Goal: Information Seeking & Learning: Learn about a topic

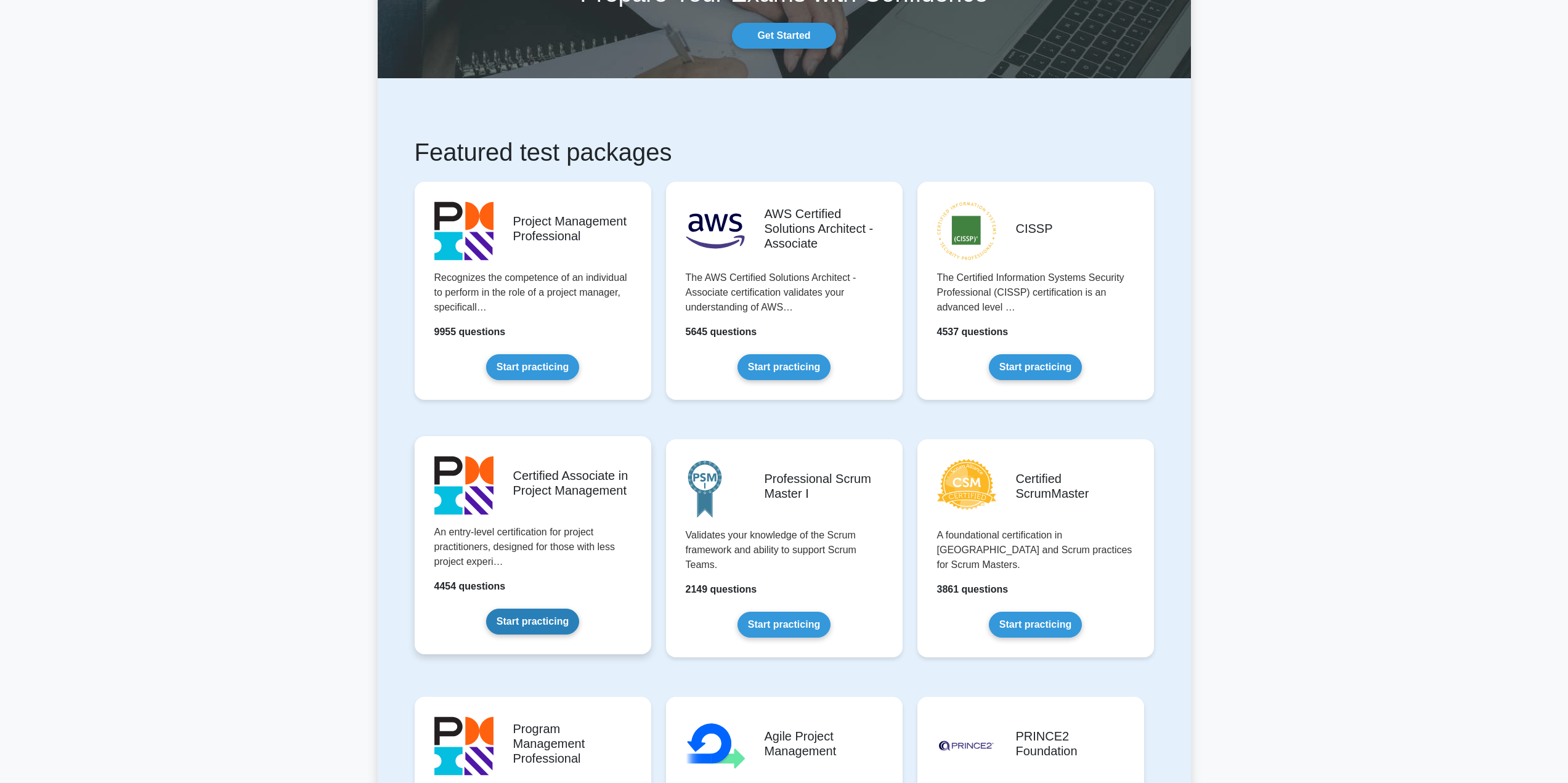
scroll to position [123, 0]
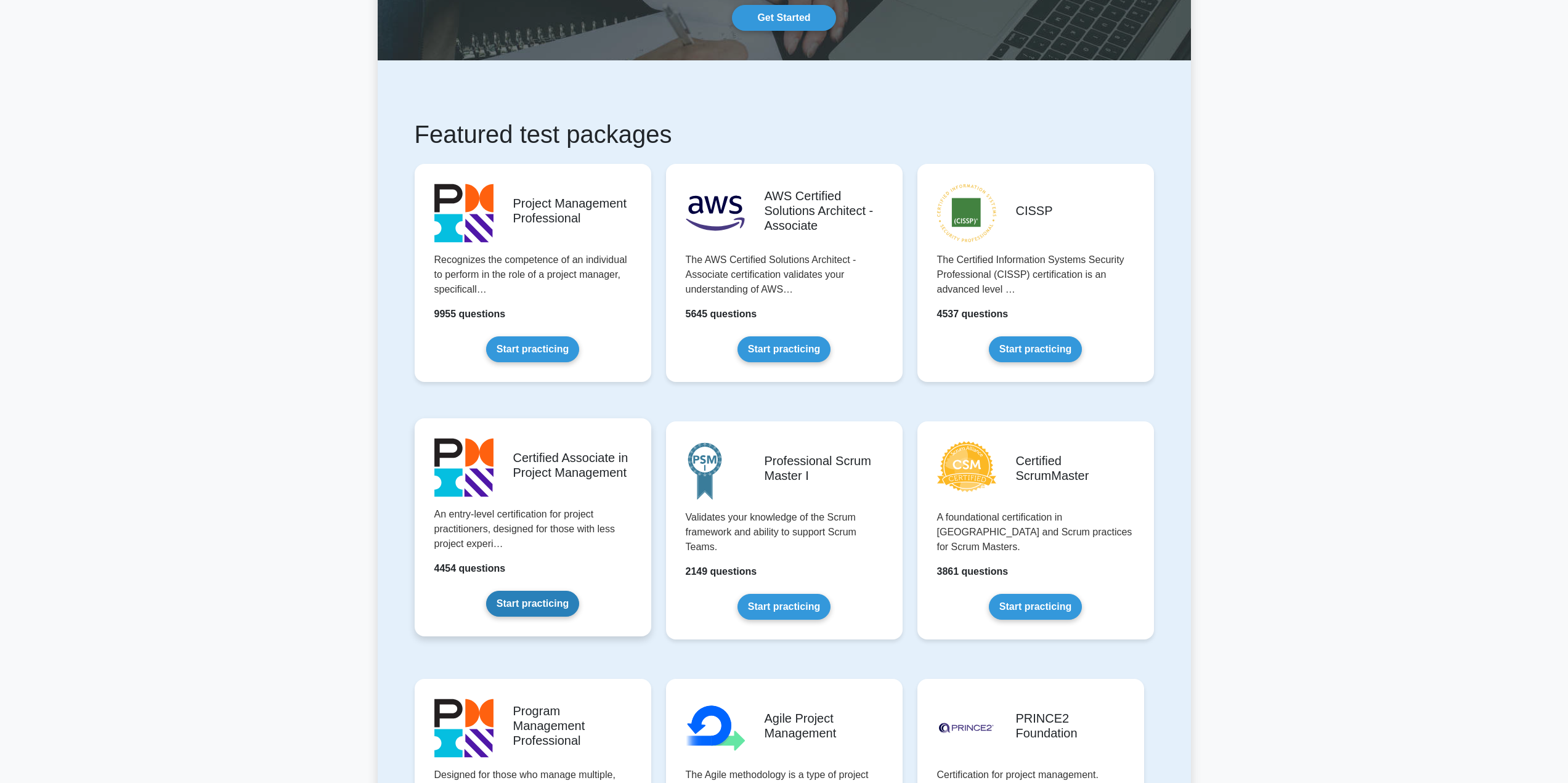
click at [541, 591] on link "Start practicing" at bounding box center [533, 603] width 93 height 26
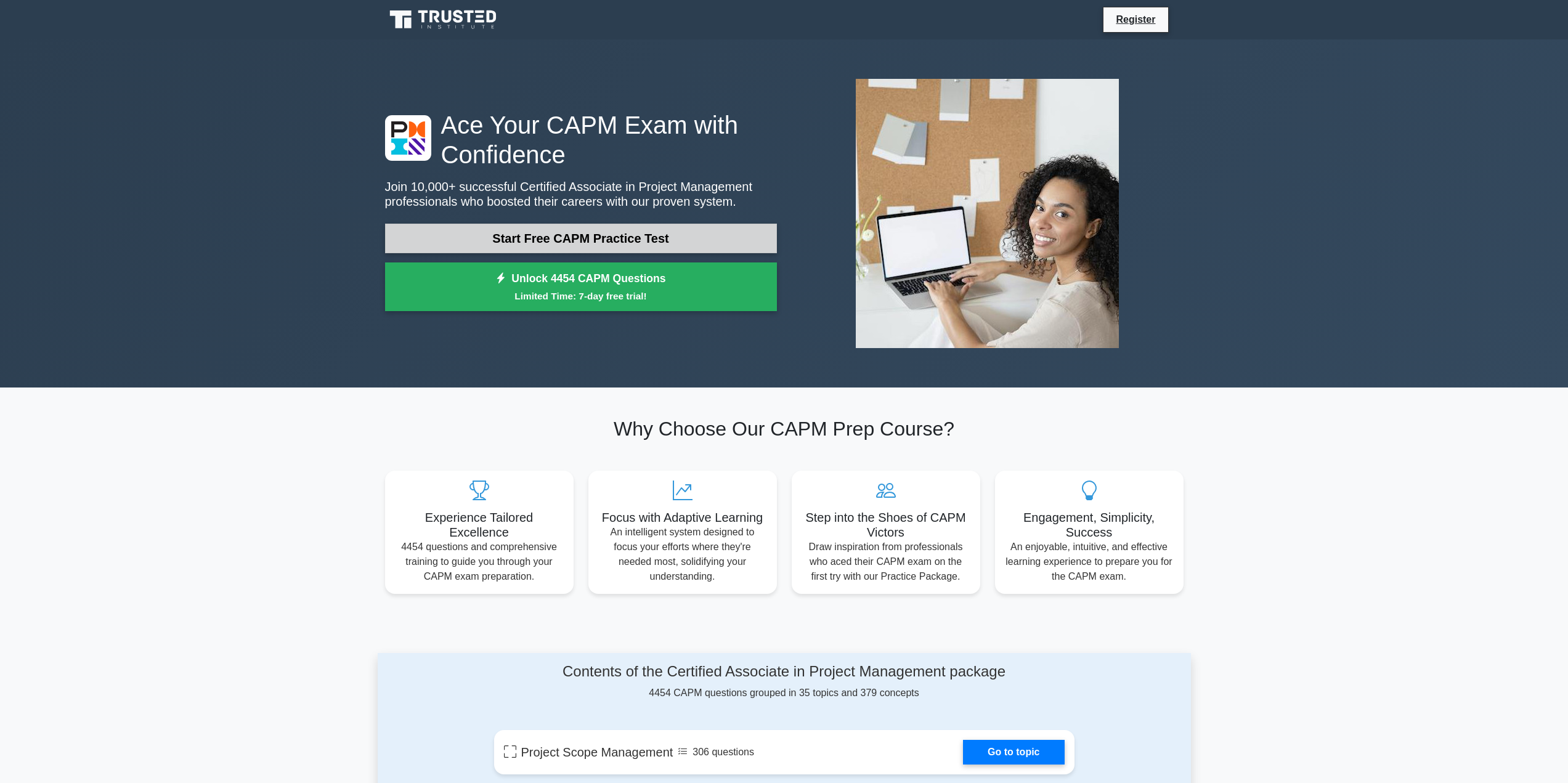
click at [649, 238] on link "Start Free CAPM Practice Test" at bounding box center [581, 238] width 392 height 29
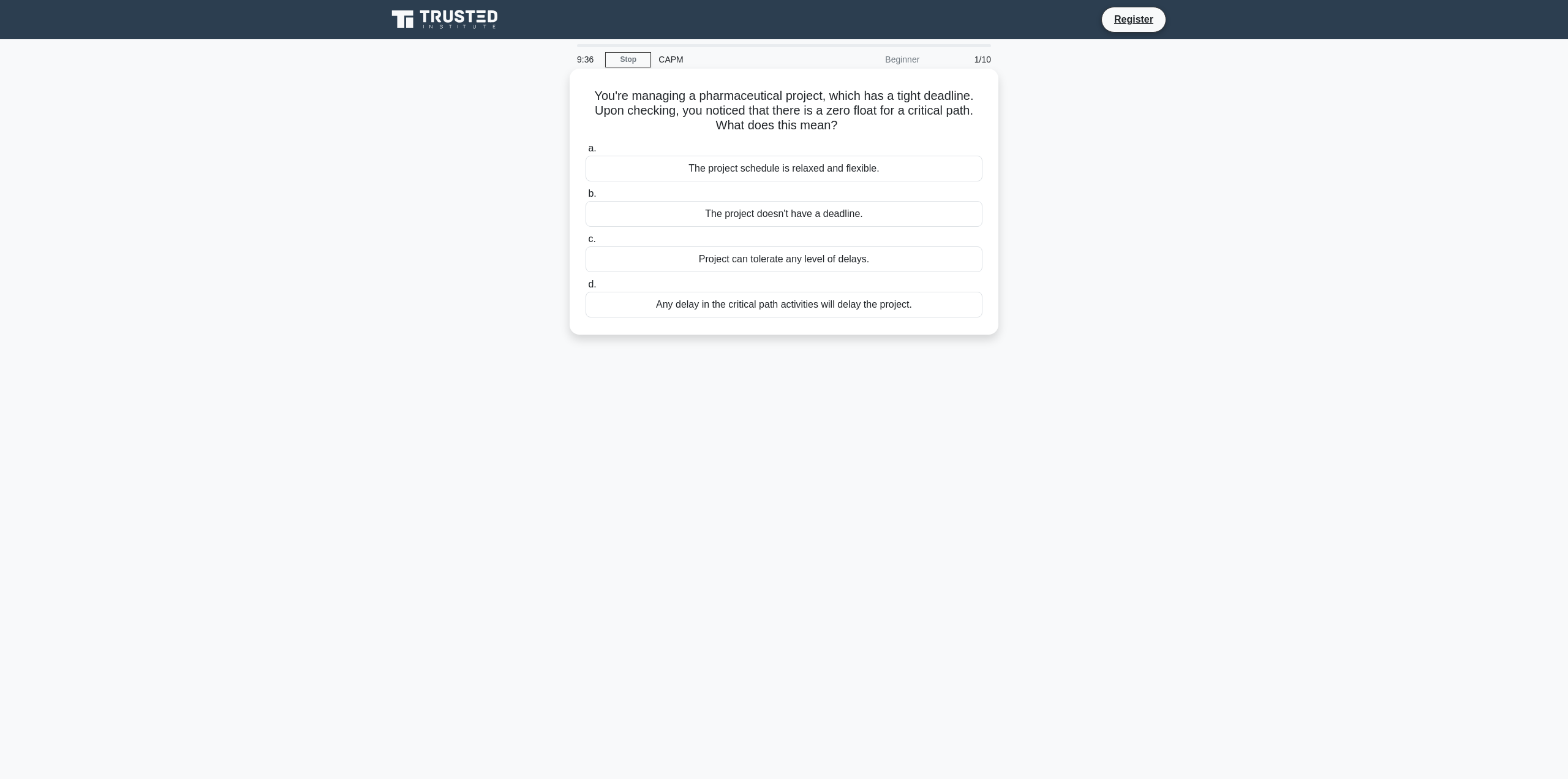
click at [883, 306] on div "Any delay in the critical path activities will delay the project." at bounding box center [784, 304] width 397 height 26
click at [586, 288] on input "d. Any delay in the critical path activities will delay the project." at bounding box center [586, 285] width 0 height 8
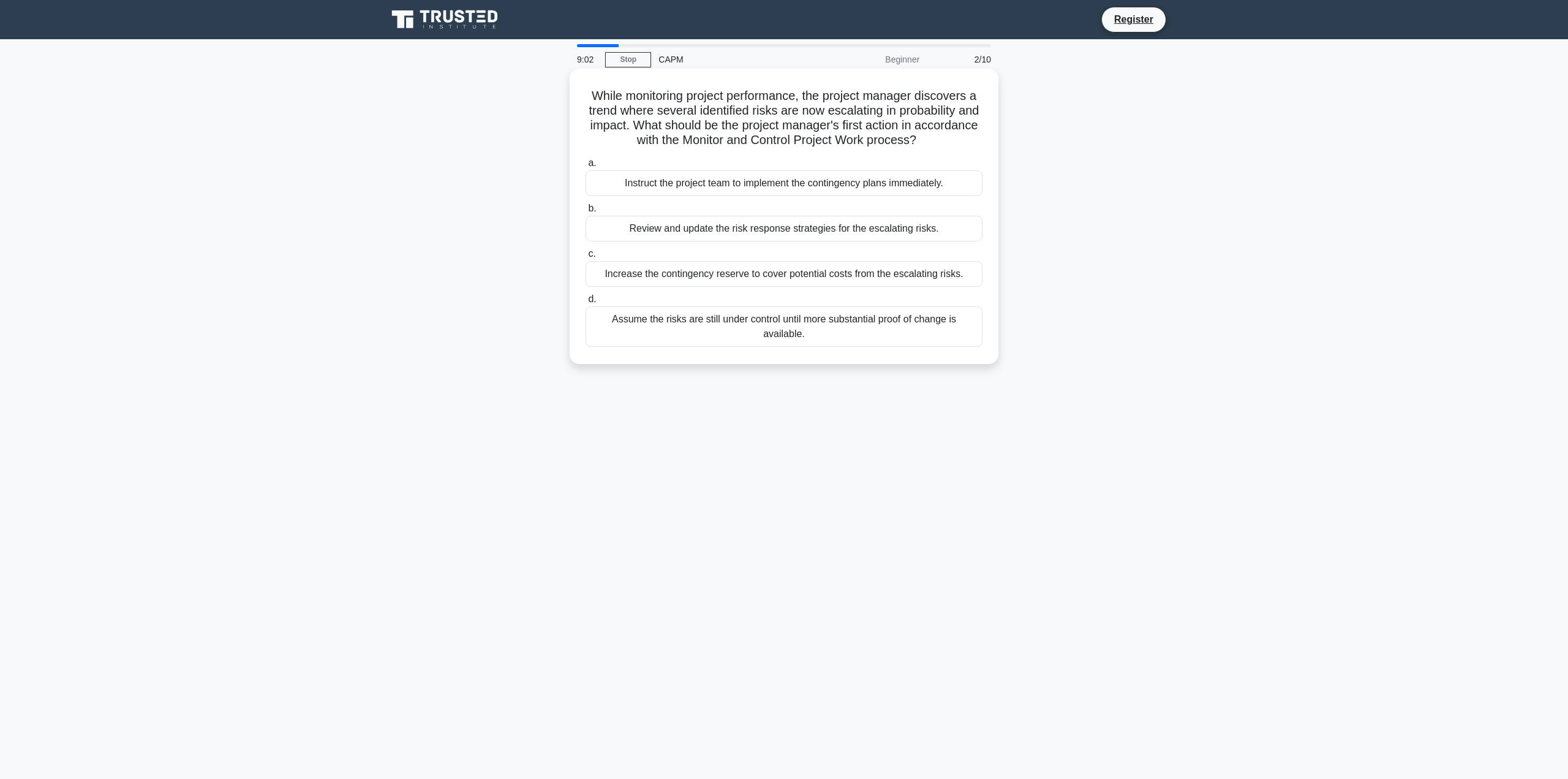
click at [873, 226] on div "Review and update the risk response strategies for the escalating risks." at bounding box center [784, 228] width 397 height 26
click at [586, 213] on input "b. Review and update the risk response strategies for the escalating risks." at bounding box center [586, 209] width 0 height 8
click at [909, 275] on div "Request the vendor to substantiate their bid with evidence of their capabilitie…" at bounding box center [784, 281] width 397 height 40
click at [586, 258] on input "c. Request the vendor to substantiate their bid with evidence of their capabili…" at bounding box center [586, 254] width 0 height 8
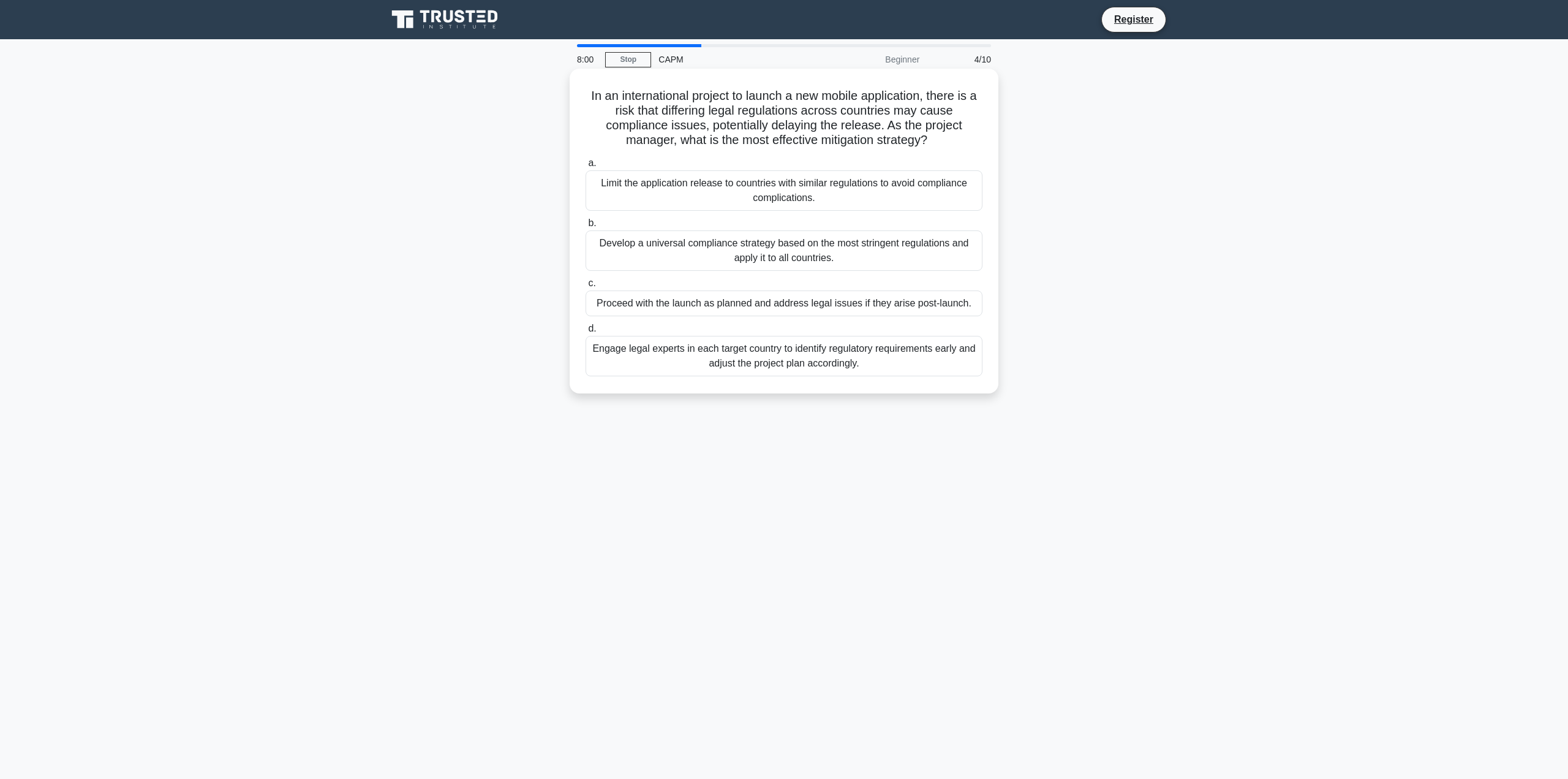
click at [859, 360] on div "Engage legal experts in each target country to identify regulatory requirements…" at bounding box center [784, 356] width 397 height 40
click at [586, 333] on input "d. Engage legal experts in each target country to identify regulatory requireme…" at bounding box center [586, 329] width 0 height 8
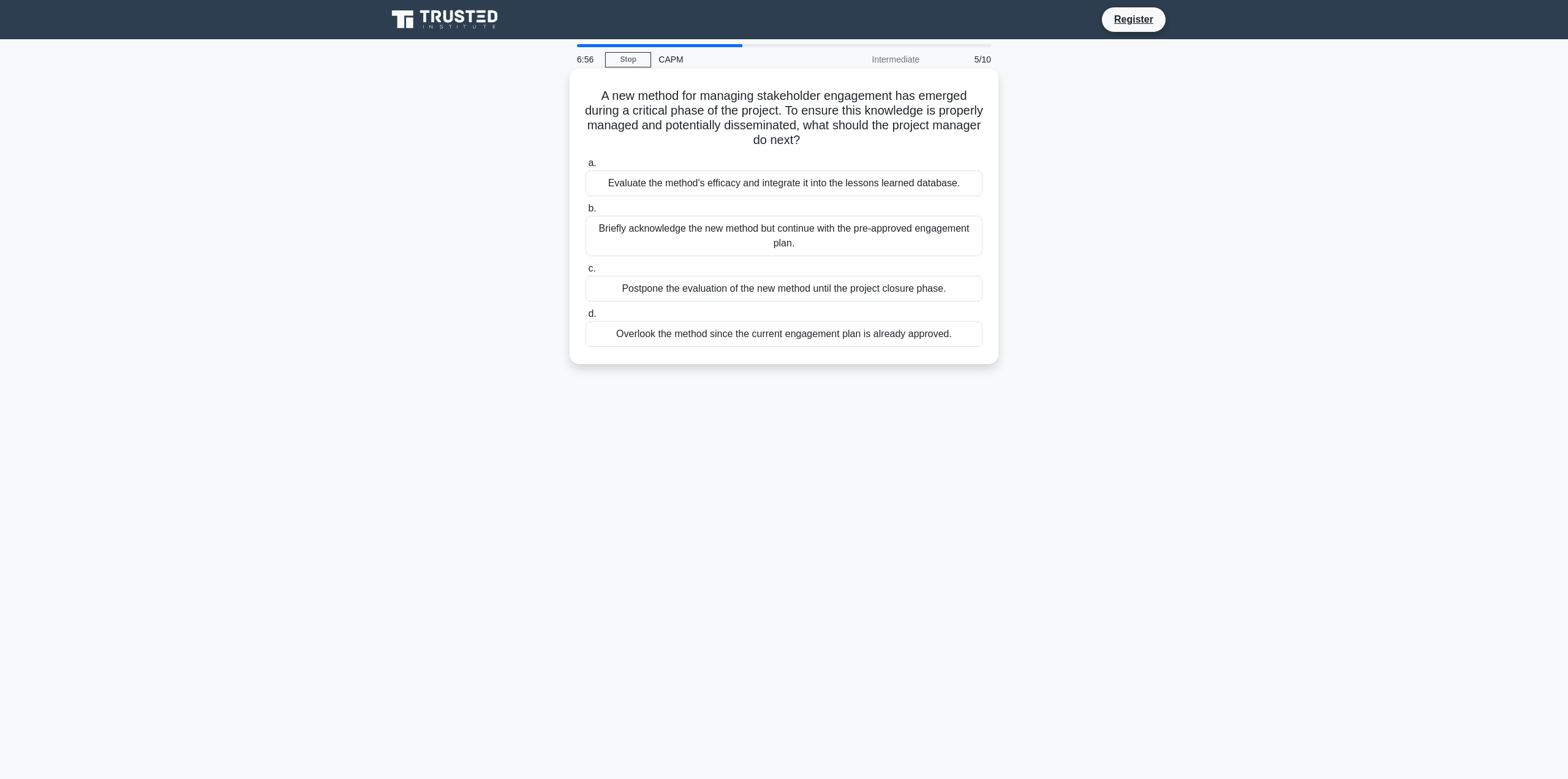
click at [934, 181] on div "Evaluate the method's efficacy and integrate it into the lessons learned databa…" at bounding box center [784, 183] width 397 height 26
click at [586, 168] on input "a. Evaluate the method's efficacy and integrate it into the lessons learned dat…" at bounding box center [586, 164] width 0 height 8
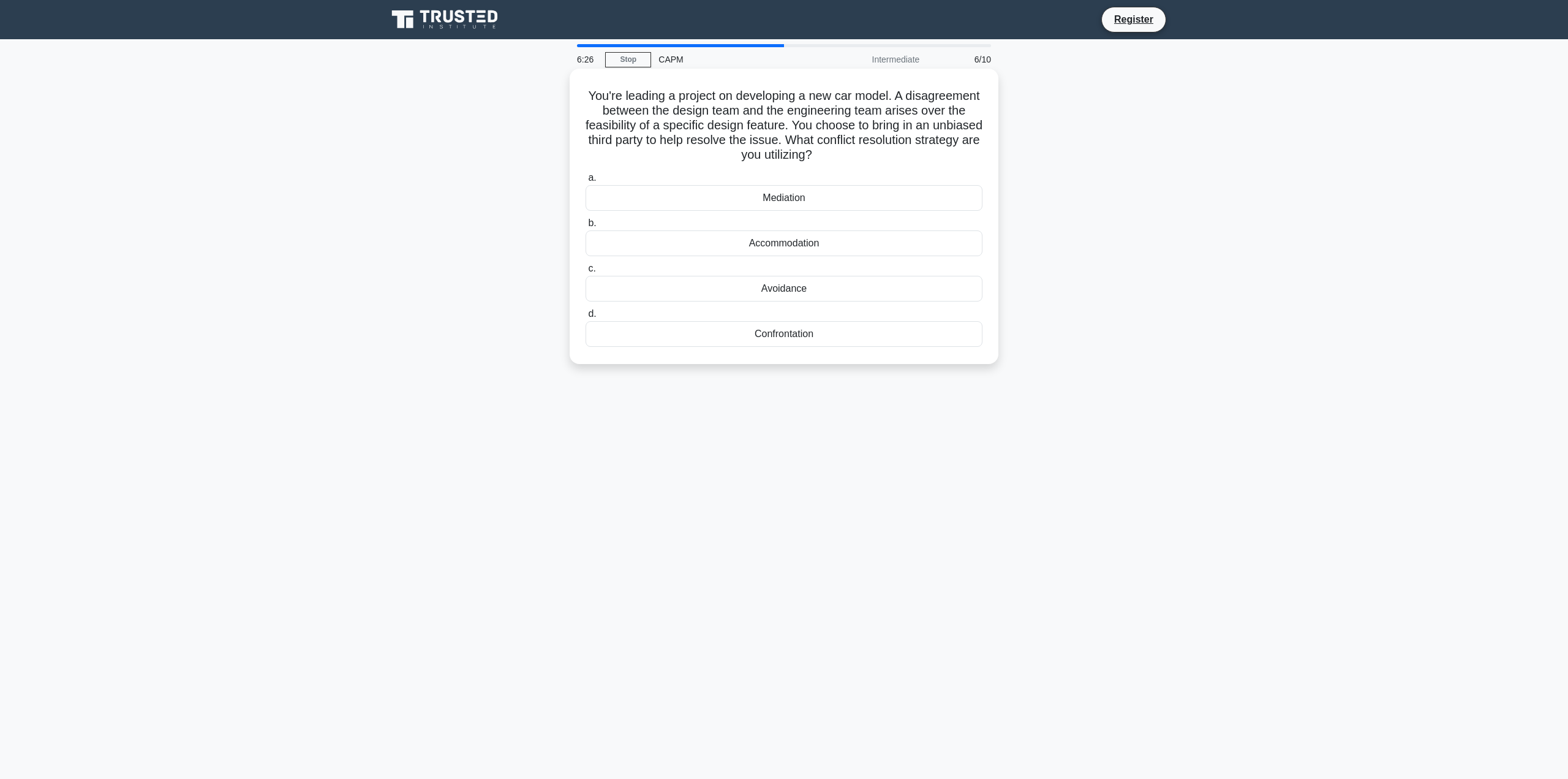
click at [802, 195] on div "Mediation" at bounding box center [784, 198] width 397 height 26
click at [586, 182] on input "a. Mediation" at bounding box center [586, 179] width 0 height 8
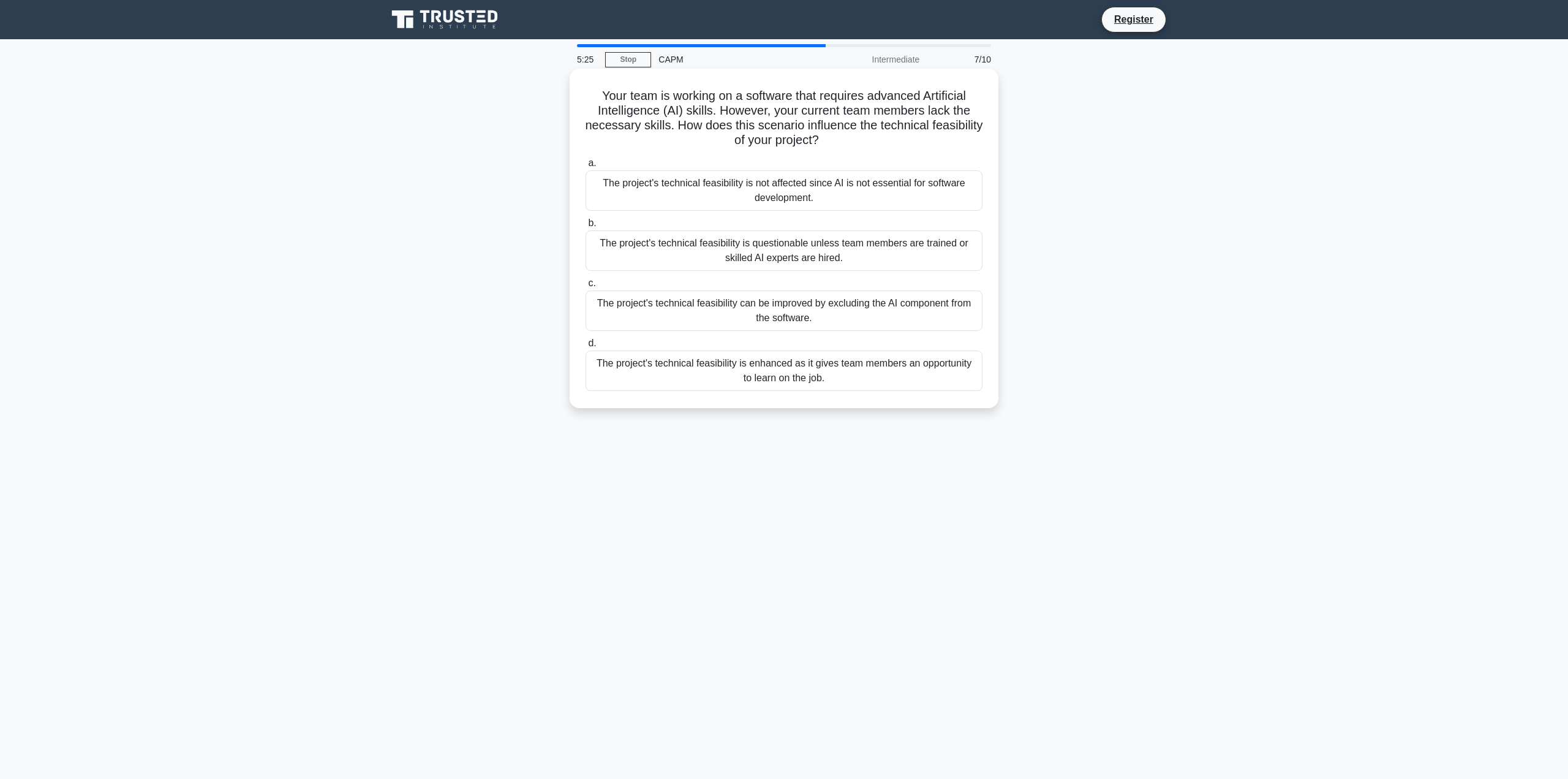
click at [965, 258] on div "The project's technical feasibility is questionable unless team members are tra…" at bounding box center [784, 251] width 397 height 40
click at [586, 227] on input "b. The project's technical feasibility is questionable unless team members are …" at bounding box center [586, 224] width 0 height 8
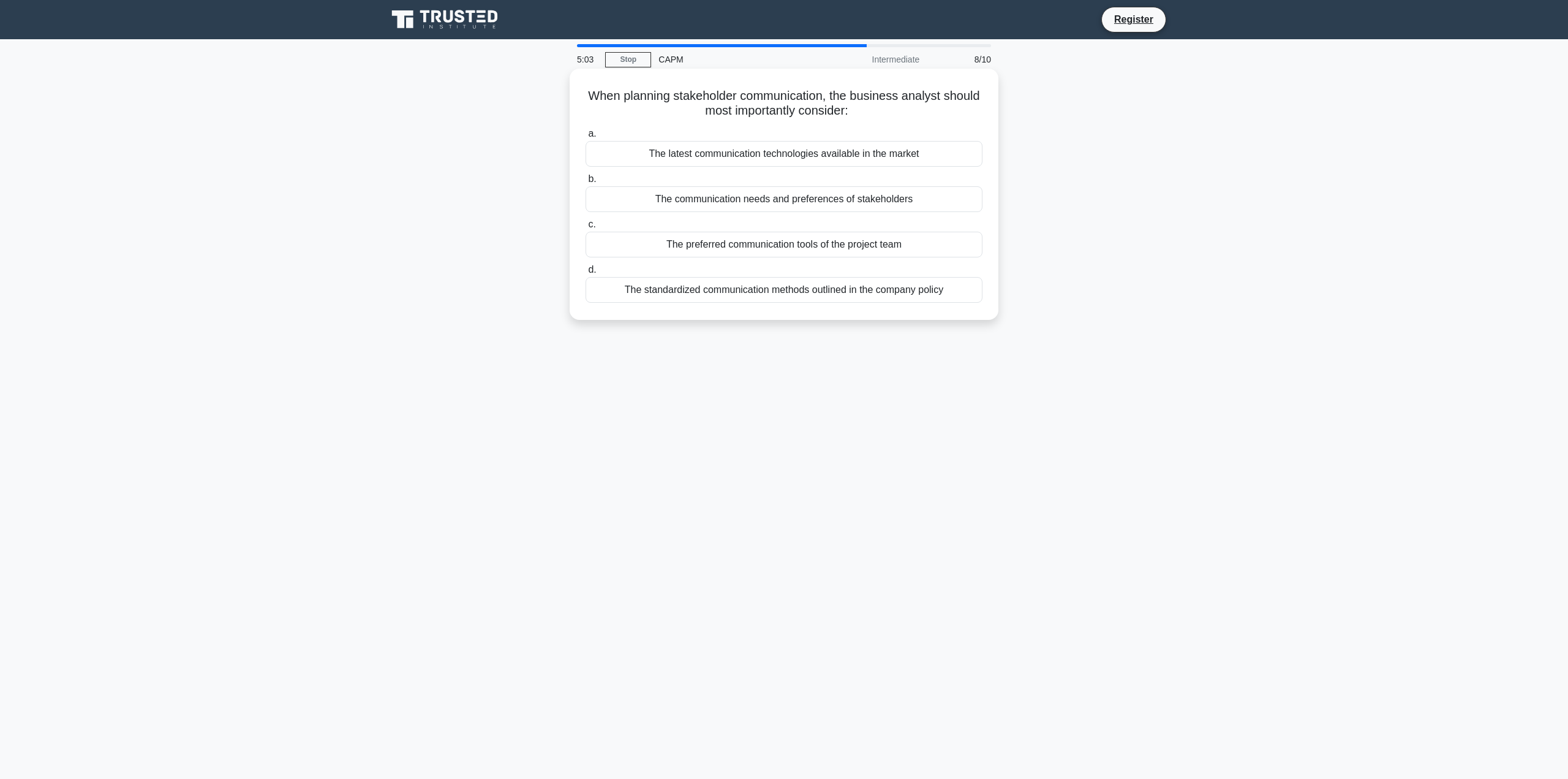
click at [887, 197] on div "The communication needs and preferences of stakeholders" at bounding box center [784, 199] width 397 height 26
click at [586, 184] on input "b. The communication needs and preferences of stakeholders" at bounding box center [586, 179] width 0 height 8
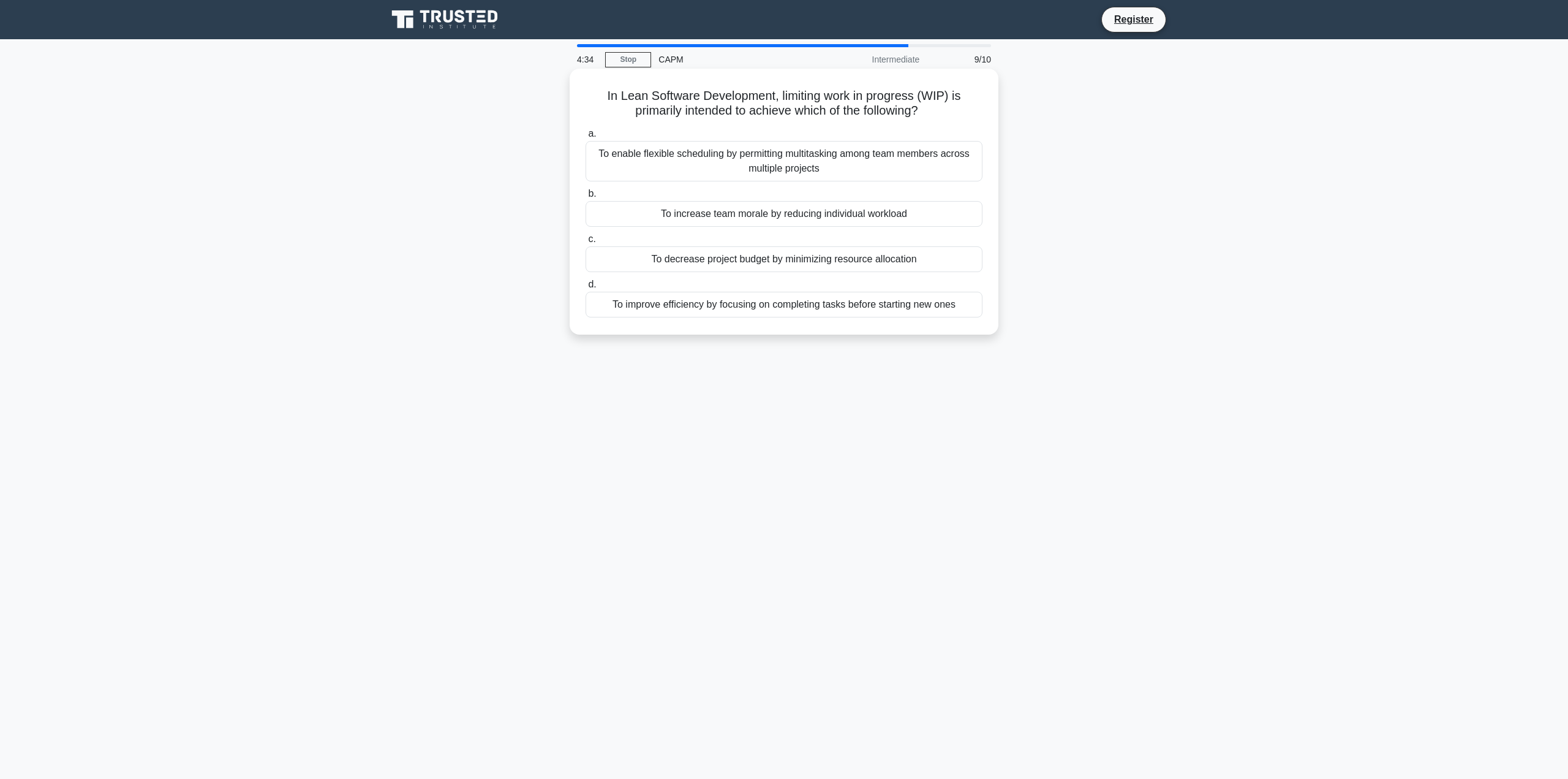
click at [921, 306] on div "To improve efficiency by focusing on completing tasks before starting new ones" at bounding box center [784, 304] width 397 height 26
click at [586, 288] on input "d. To improve efficiency by focusing on completing tasks before starting new on…" at bounding box center [586, 285] width 0 height 8
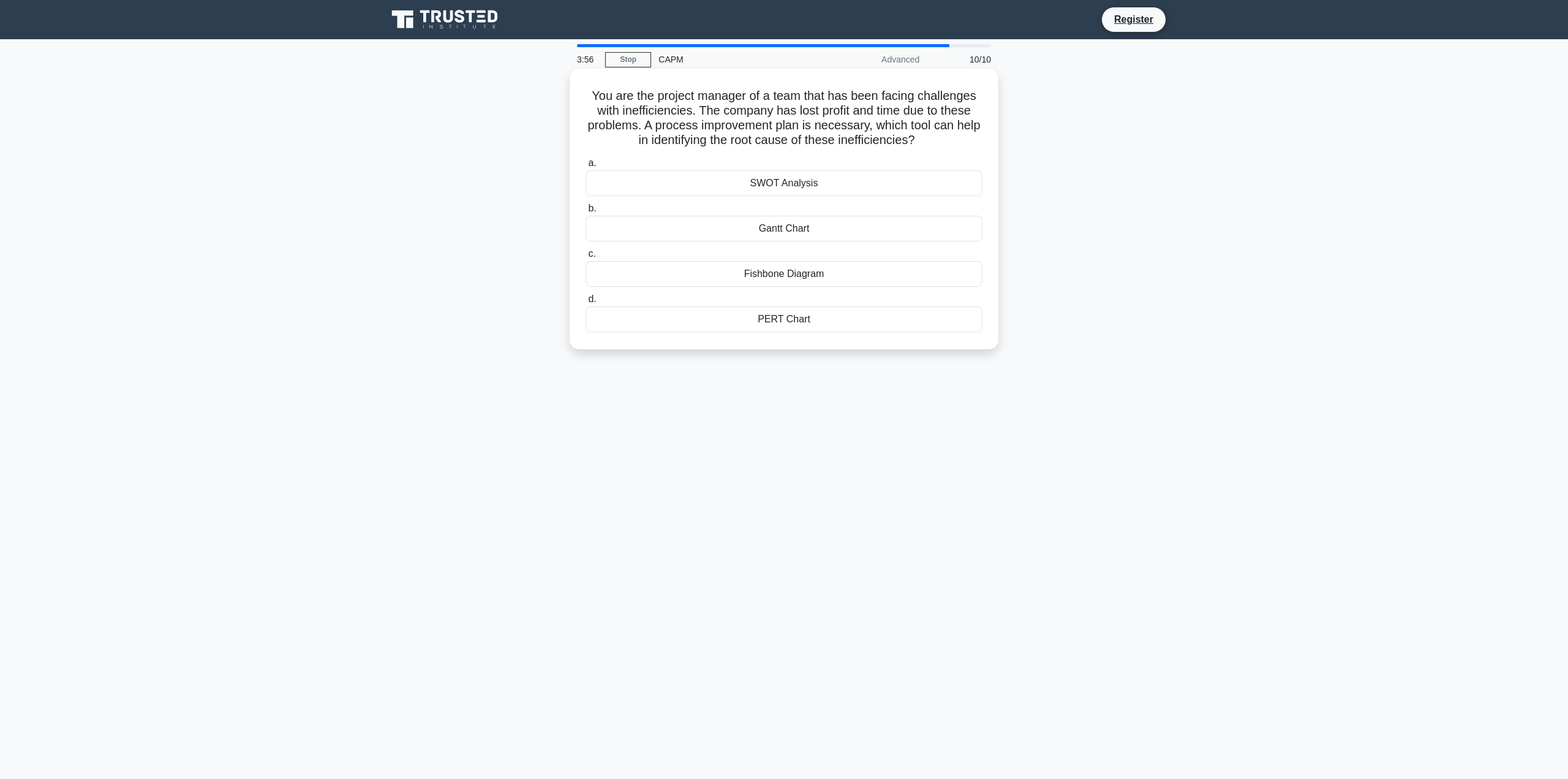
click at [814, 273] on div "Fishbone Diagram" at bounding box center [784, 273] width 397 height 26
click at [586, 258] on input "c. Fishbone Diagram" at bounding box center [586, 254] width 0 height 8
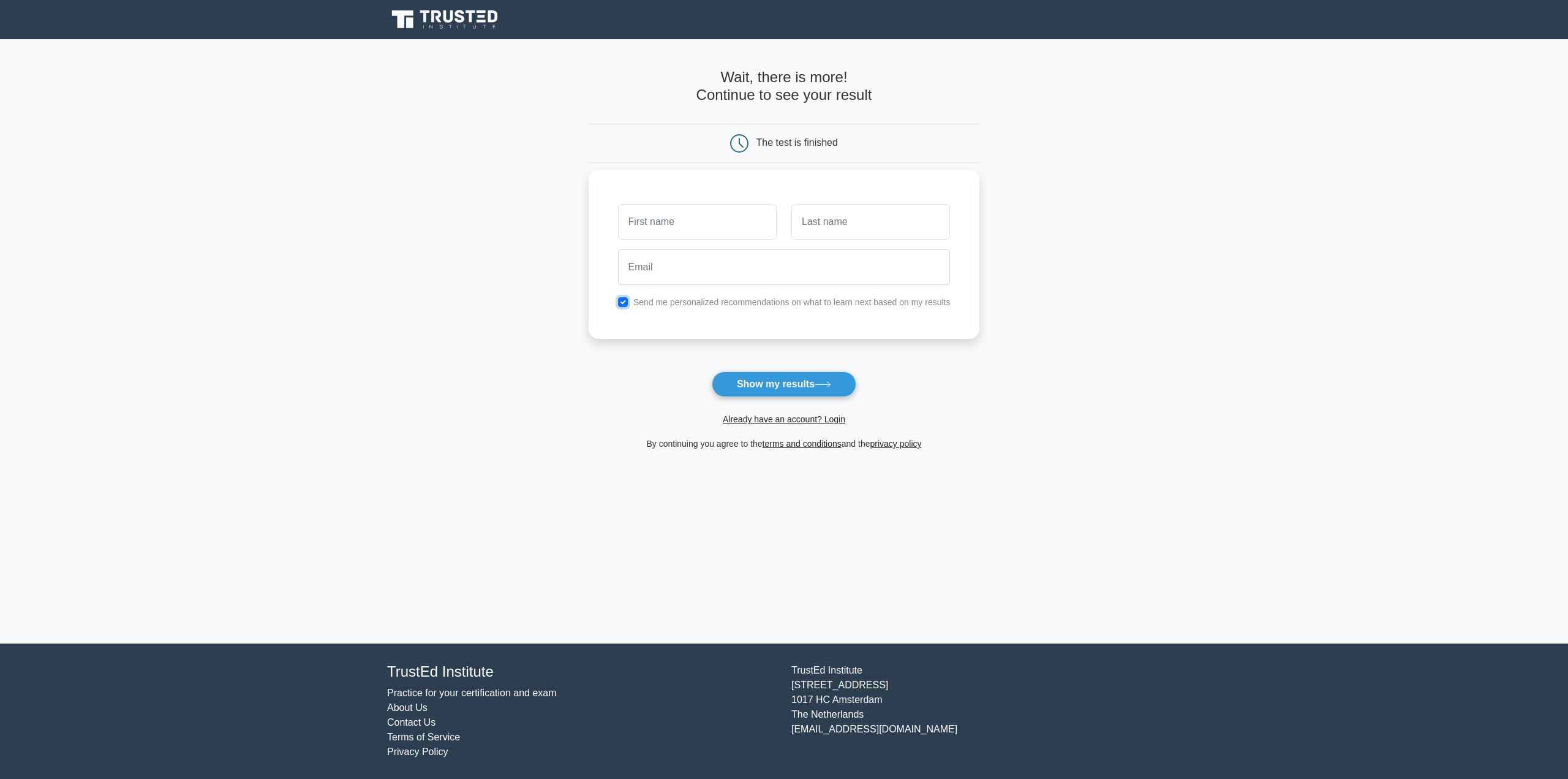
click at [623, 299] on input "checkbox" at bounding box center [624, 303] width 10 height 10
checkbox input "false"
click at [775, 379] on button "Show my results" at bounding box center [784, 384] width 144 height 26
click at [727, 222] on input "text" at bounding box center [697, 221] width 158 height 35
type input "g"
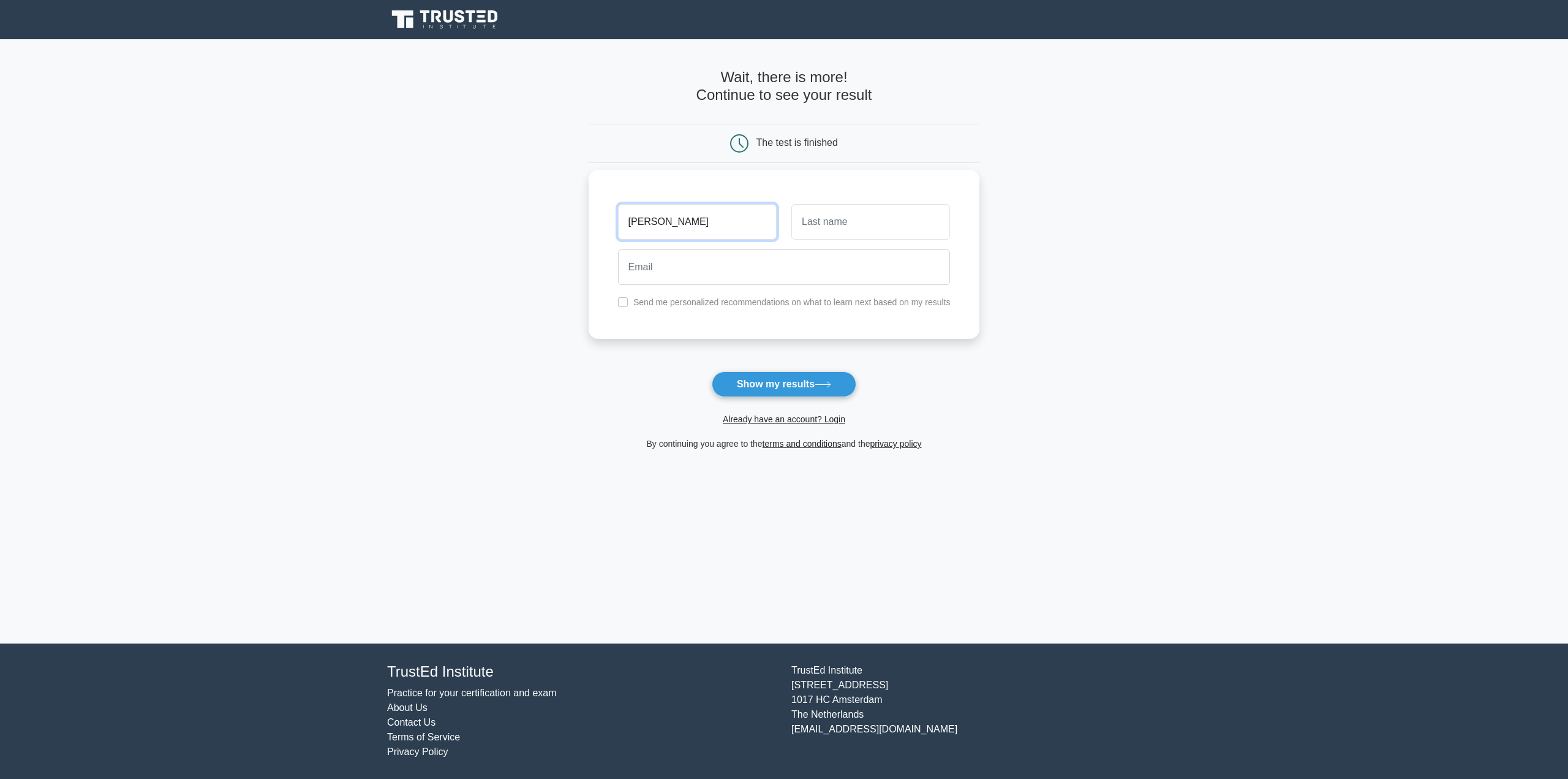
type input "Gerardo"
type input "Pena"
click at [779, 378] on button "Show my results" at bounding box center [784, 384] width 144 height 26
click at [668, 264] on input "email" at bounding box center [784, 267] width 333 height 35
type input "tobi5426@gmail.com"
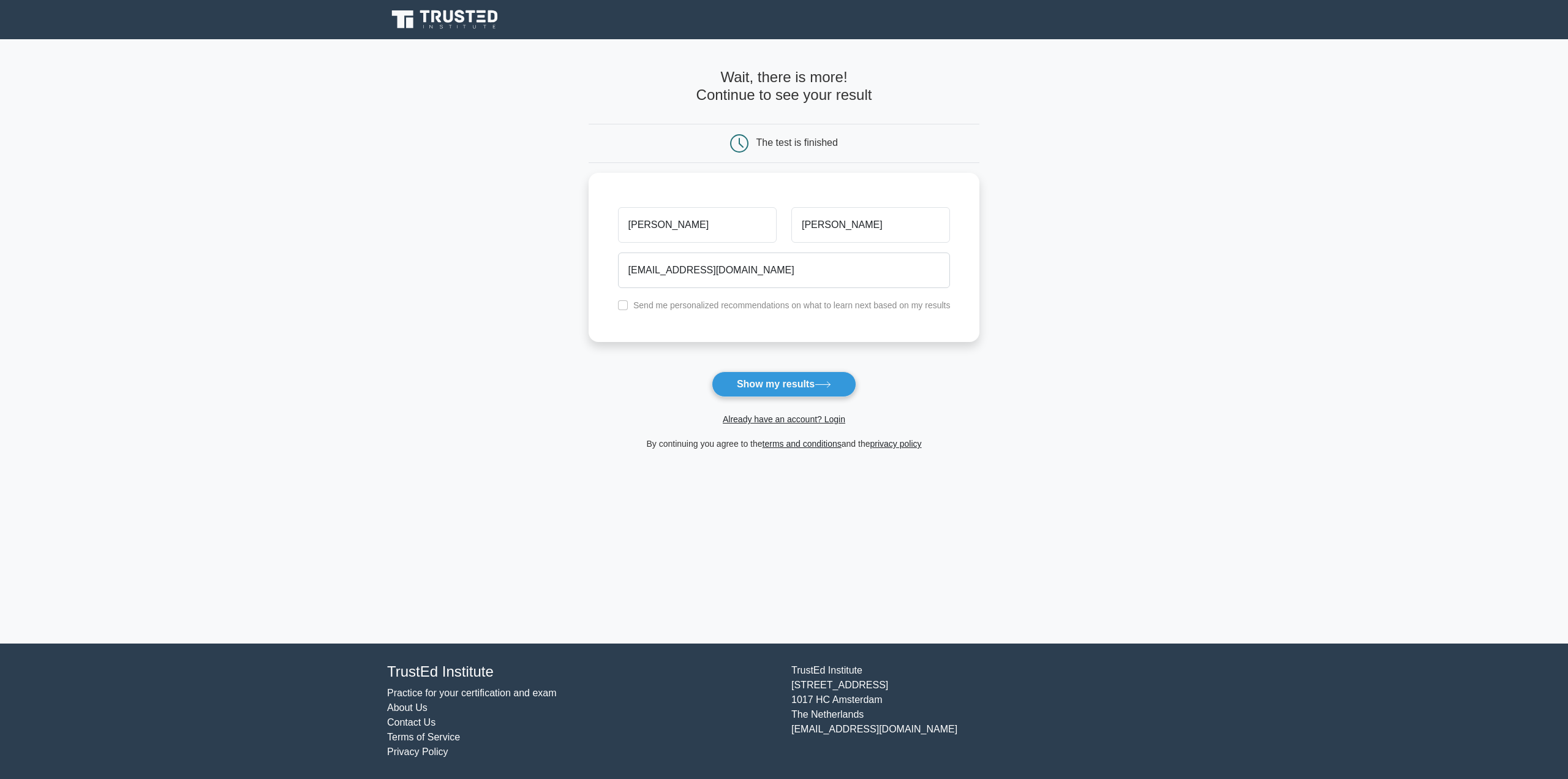
click at [452, 357] on main "Wait, there is more! Continue to see your result The test is finished Gerardo P…" at bounding box center [784, 341] width 1568 height 605
click at [853, 388] on button "Show my results" at bounding box center [784, 384] width 144 height 26
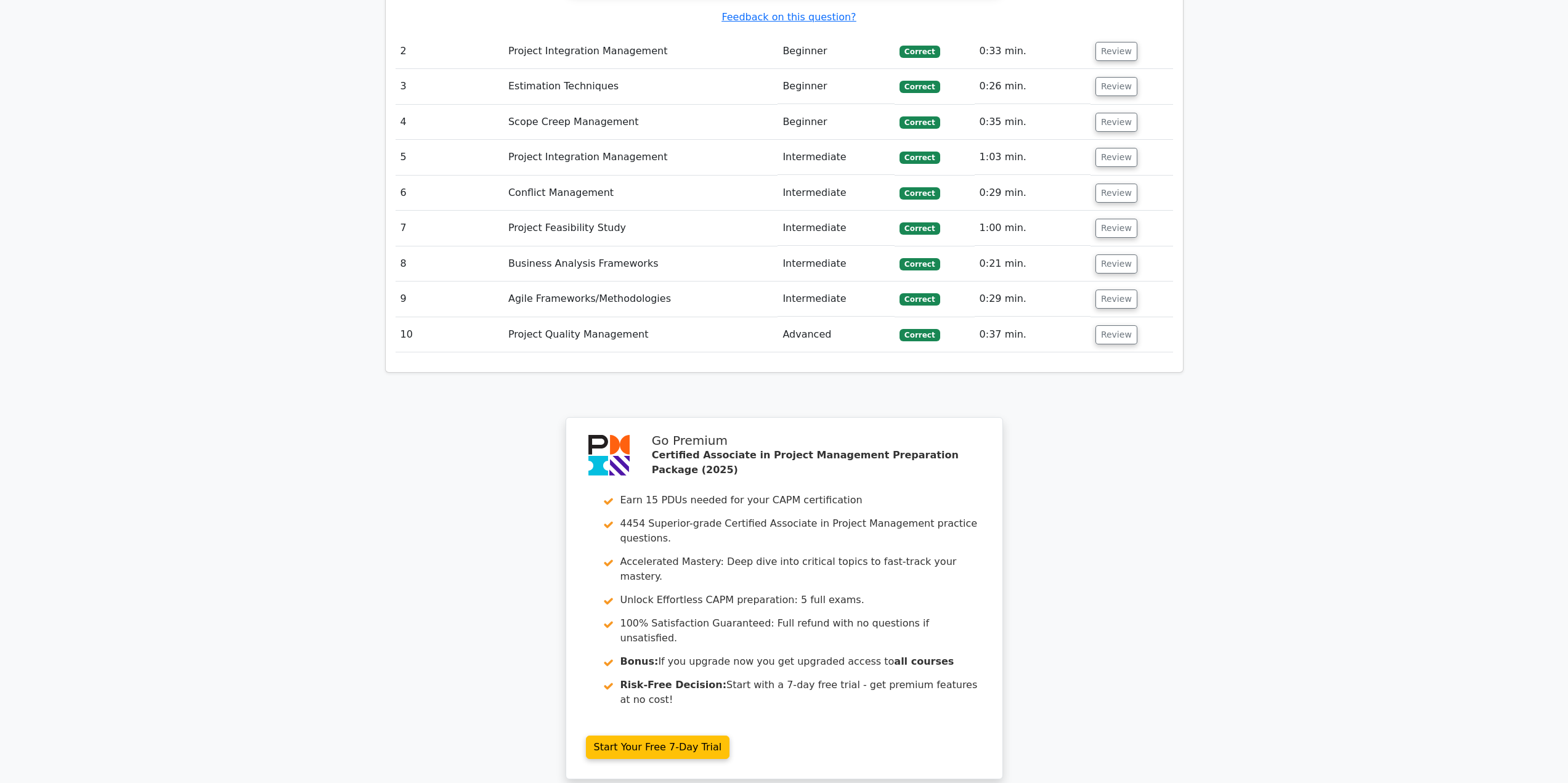
scroll to position [1725, 0]
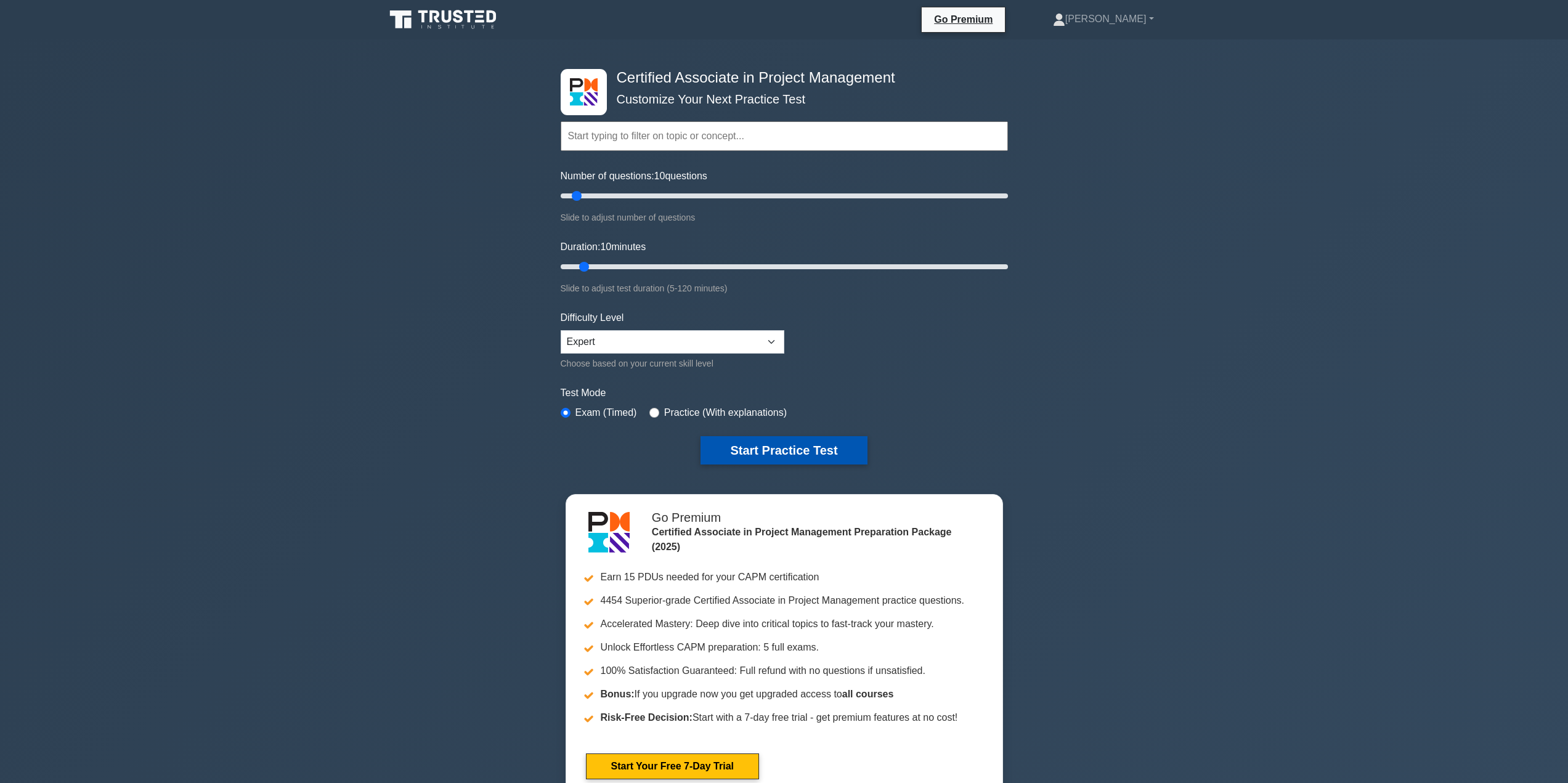
click at [812, 449] on button "Start Practice Test" at bounding box center [783, 450] width 166 height 29
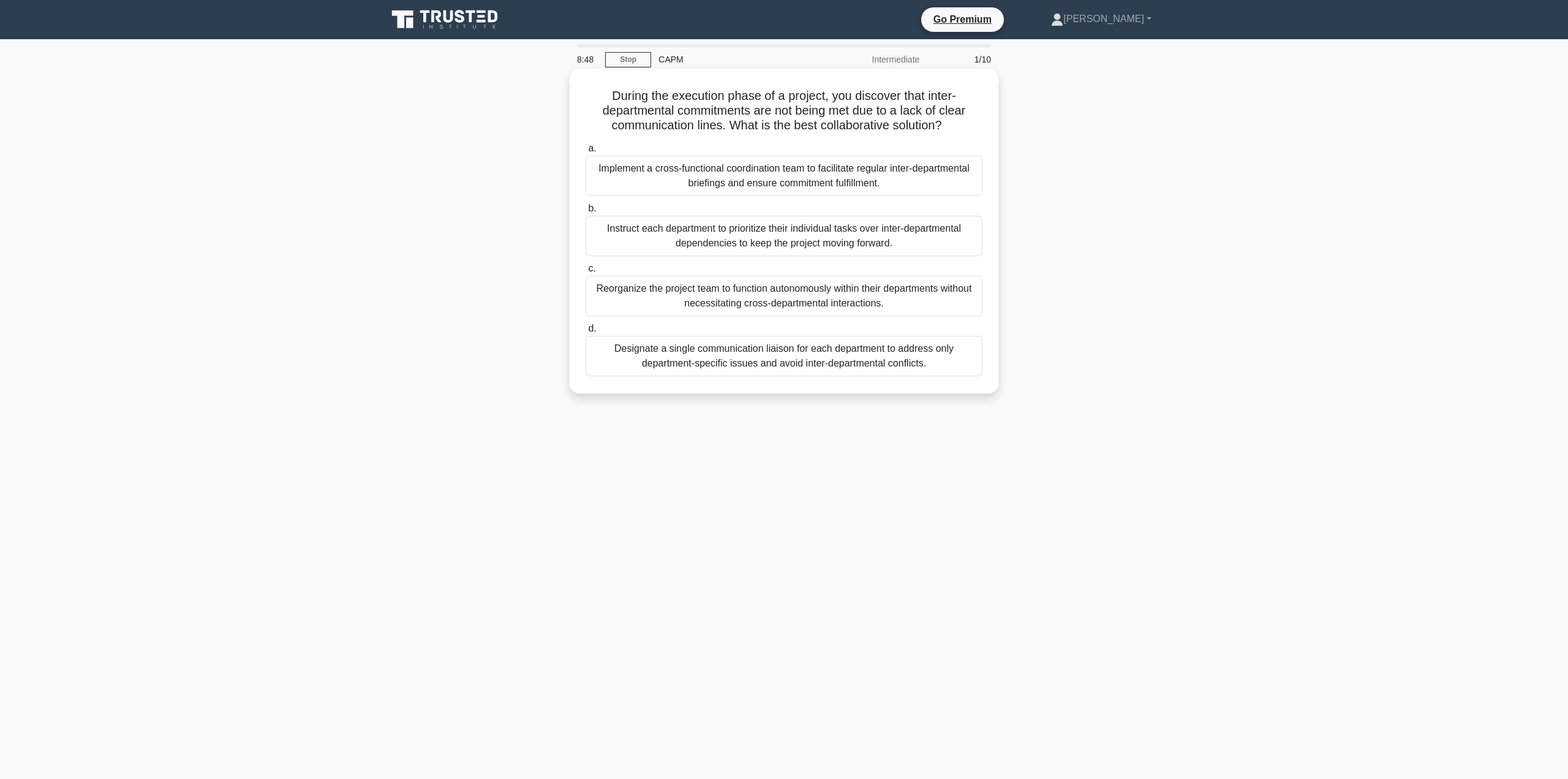
click at [856, 172] on div "Implement a cross-functional coordination team to facilitate regular inter-depa…" at bounding box center [784, 176] width 397 height 40
click at [586, 153] on input "a. Implement a cross-functional coordination team to facilitate regular inter-d…" at bounding box center [586, 148] width 0 height 8
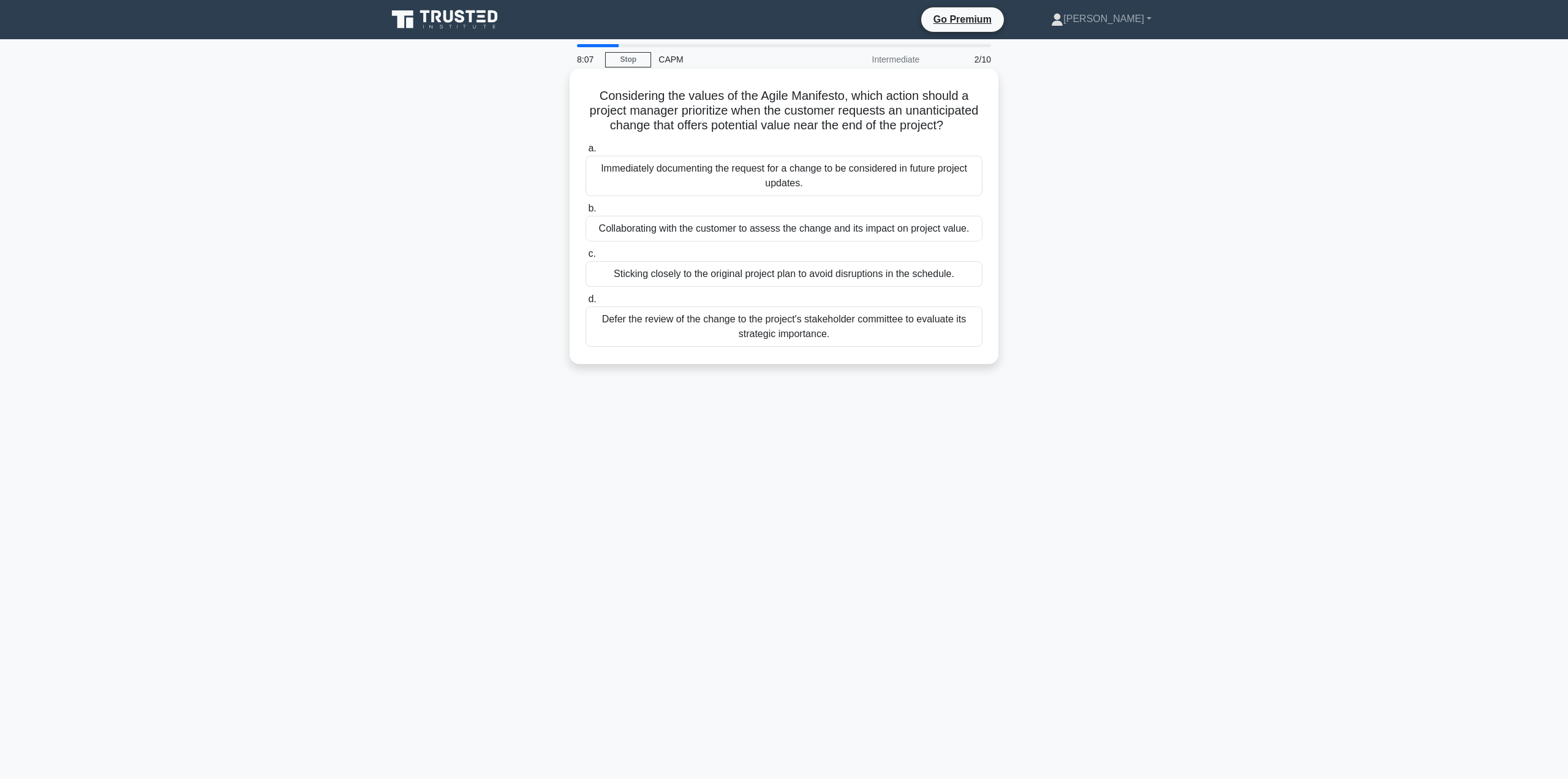
click at [796, 241] on div "Collaborating with the customer to assess the change and its impact on project …" at bounding box center [784, 228] width 397 height 26
click at [586, 213] on input "b. Collaborating with the customer to assess the change and its impact on proje…" at bounding box center [586, 209] width 0 height 8
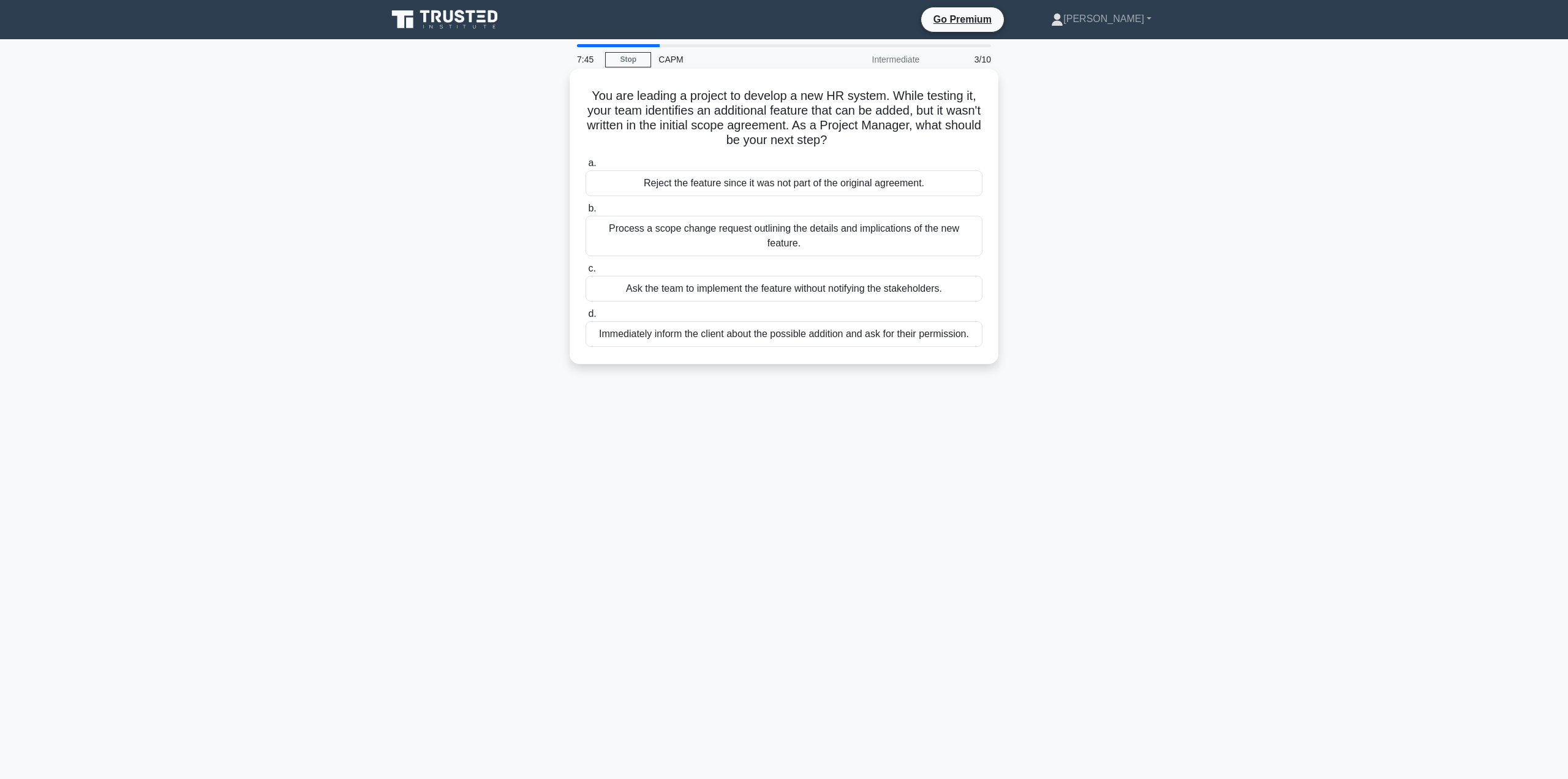
click at [948, 228] on div "Process a scope change request outlining the details and implications of the ne…" at bounding box center [784, 236] width 397 height 40
click at [586, 213] on input "b. Process a scope change request outlining the details and implications of the…" at bounding box center [586, 209] width 0 height 8
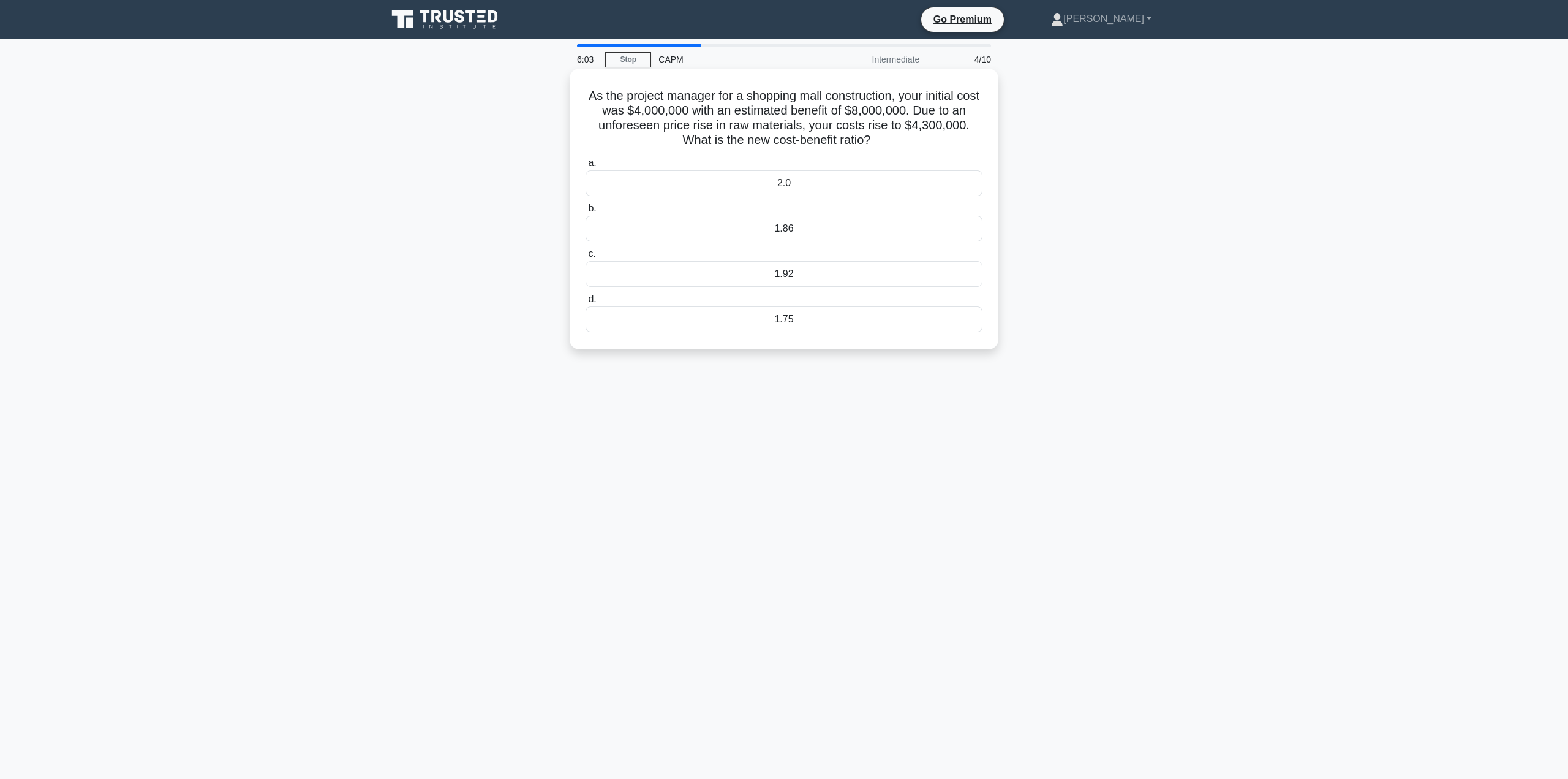
click at [868, 223] on div "1.86" at bounding box center [784, 228] width 397 height 26
click at [586, 213] on input "b. 1.86" at bounding box center [586, 209] width 0 height 8
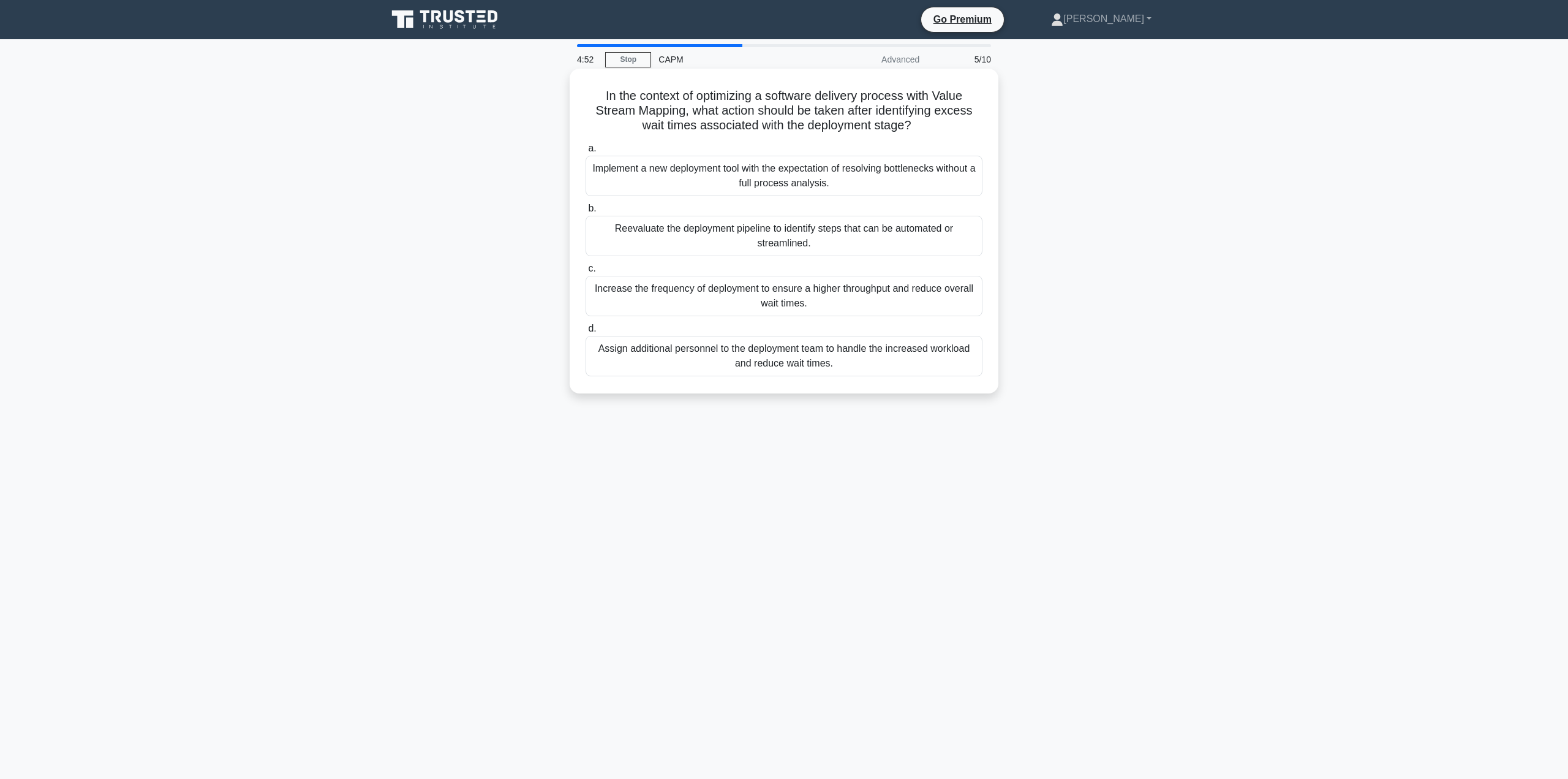
click at [868, 231] on div "Reevaluate the deployment pipeline to identify steps that can be automated or s…" at bounding box center [784, 236] width 397 height 40
click at [586, 213] on input "b. Reevaluate the deployment pipeline to identify steps that can be automated o…" at bounding box center [586, 209] width 0 height 8
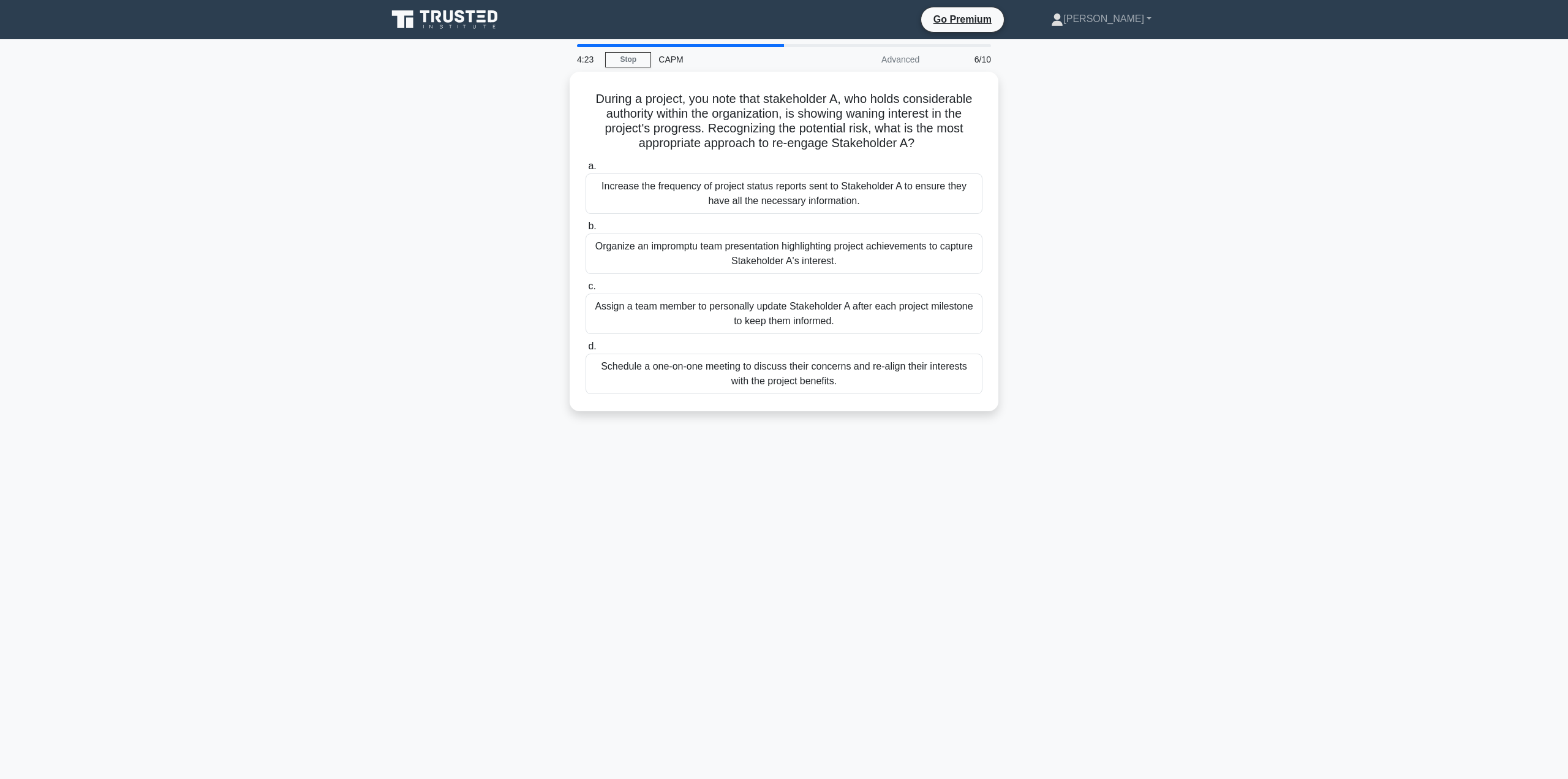
click at [822, 368] on div "Schedule a one-on-one meeting to discuss their concerns and re-align their inte…" at bounding box center [784, 374] width 397 height 40
click at [586, 351] on input "d. Schedule a one-on-one meeting to discuss their concerns and re-align their i…" at bounding box center [586, 347] width 0 height 8
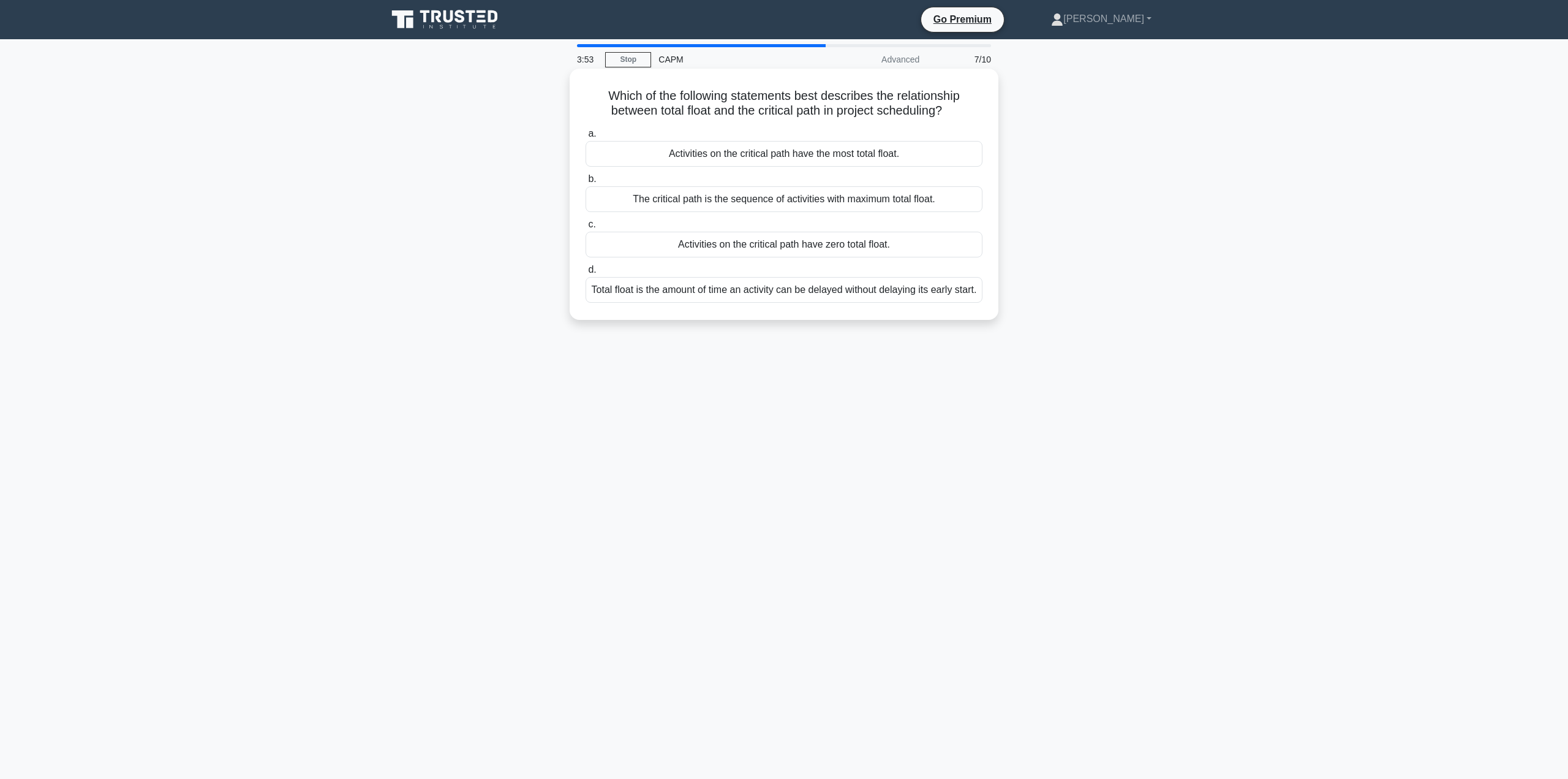
click at [924, 247] on div "Activities on the critical path have zero total float." at bounding box center [784, 244] width 397 height 26
click at [586, 229] on input "c. Activities on the critical path have zero total float." at bounding box center [586, 225] width 0 height 8
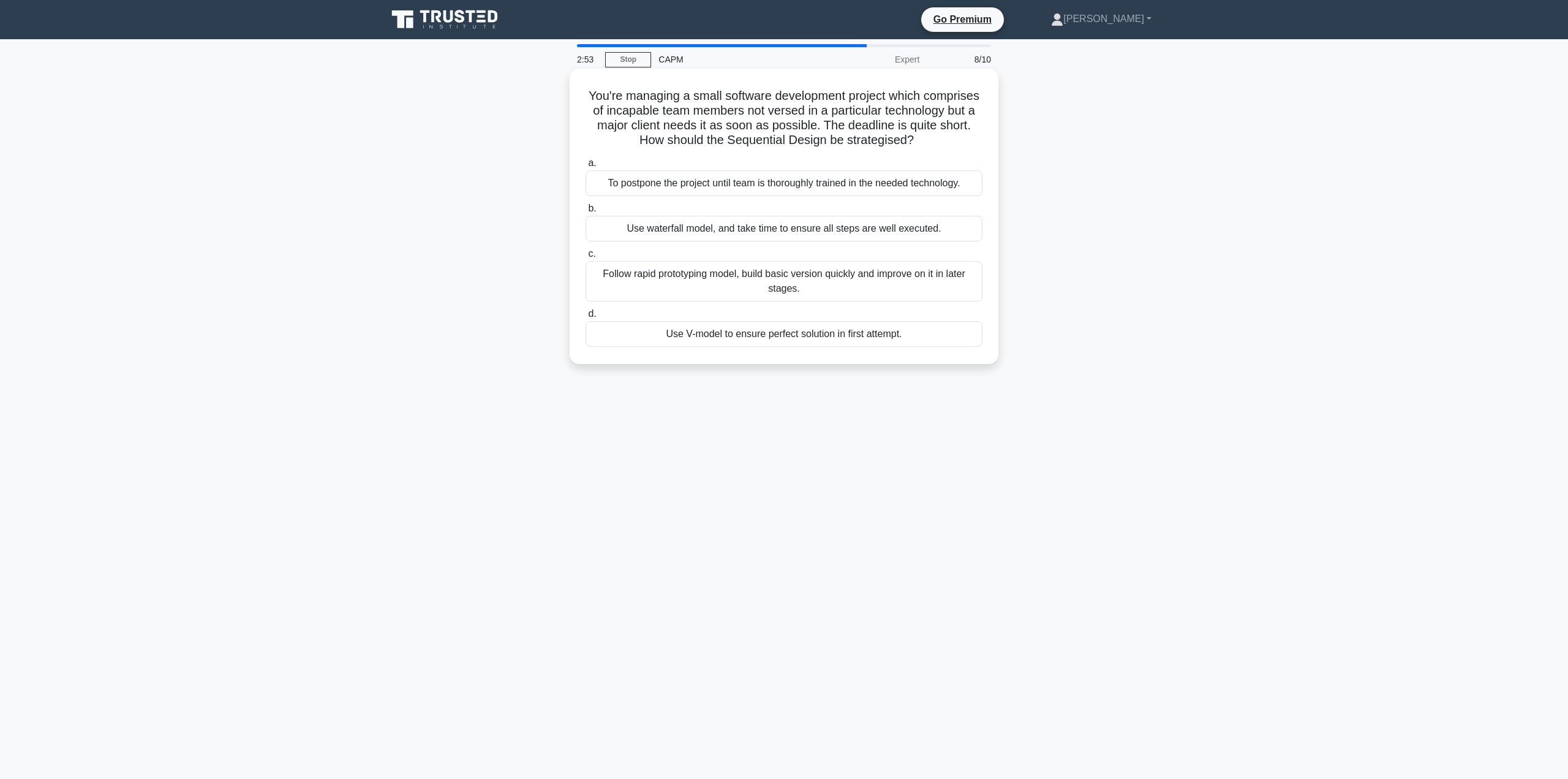
click at [964, 282] on div "Follow rapid prototyping model, build basic version quickly and improve on it i…" at bounding box center [784, 281] width 397 height 40
click at [586, 258] on input "c. Follow rapid prototyping model, build basic version quickly and improve on i…" at bounding box center [586, 254] width 0 height 8
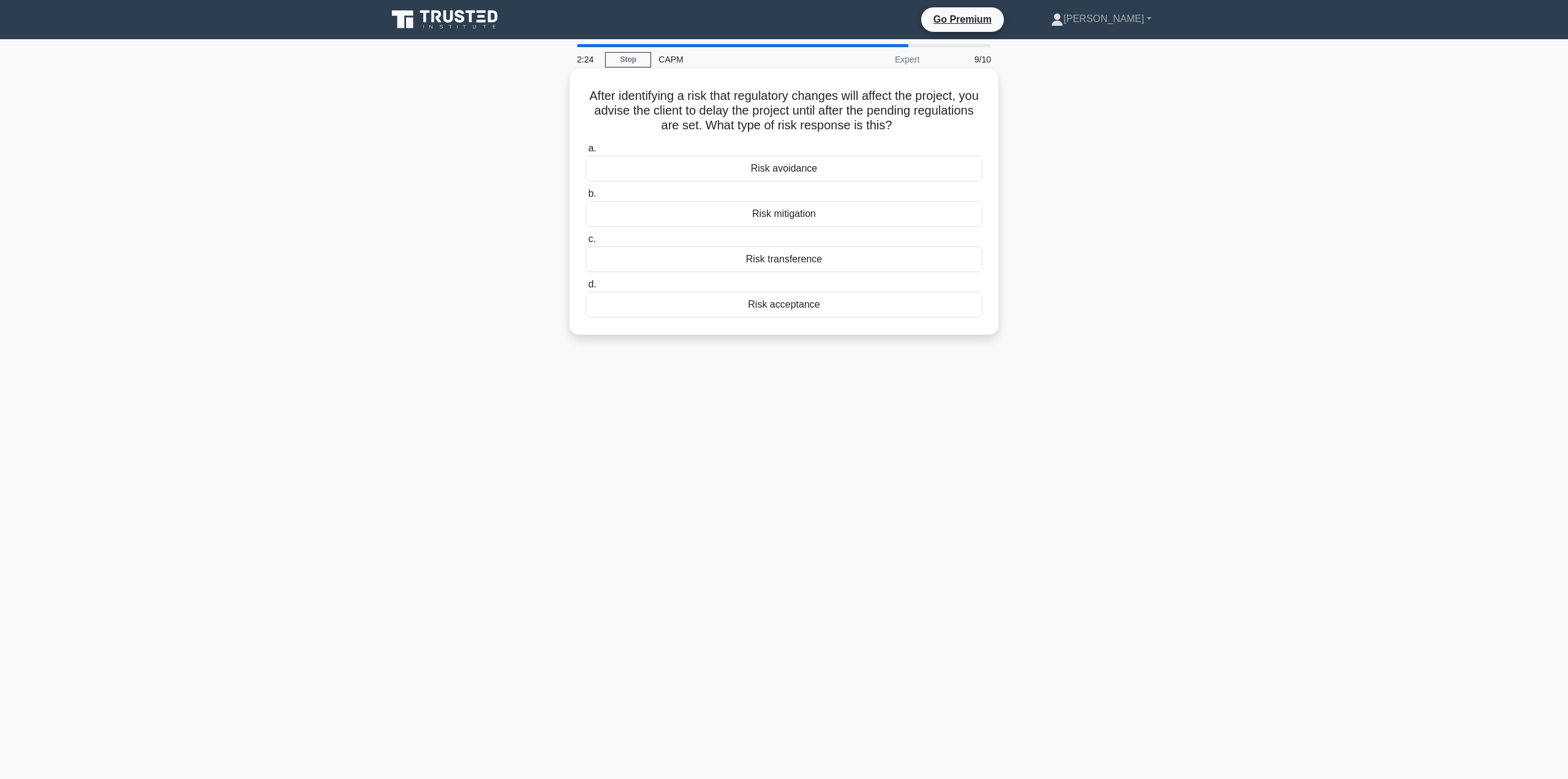
click at [869, 166] on div "Risk avoidance" at bounding box center [784, 169] width 397 height 26
click at [586, 153] on input "a. Risk avoidance" at bounding box center [586, 148] width 0 height 8
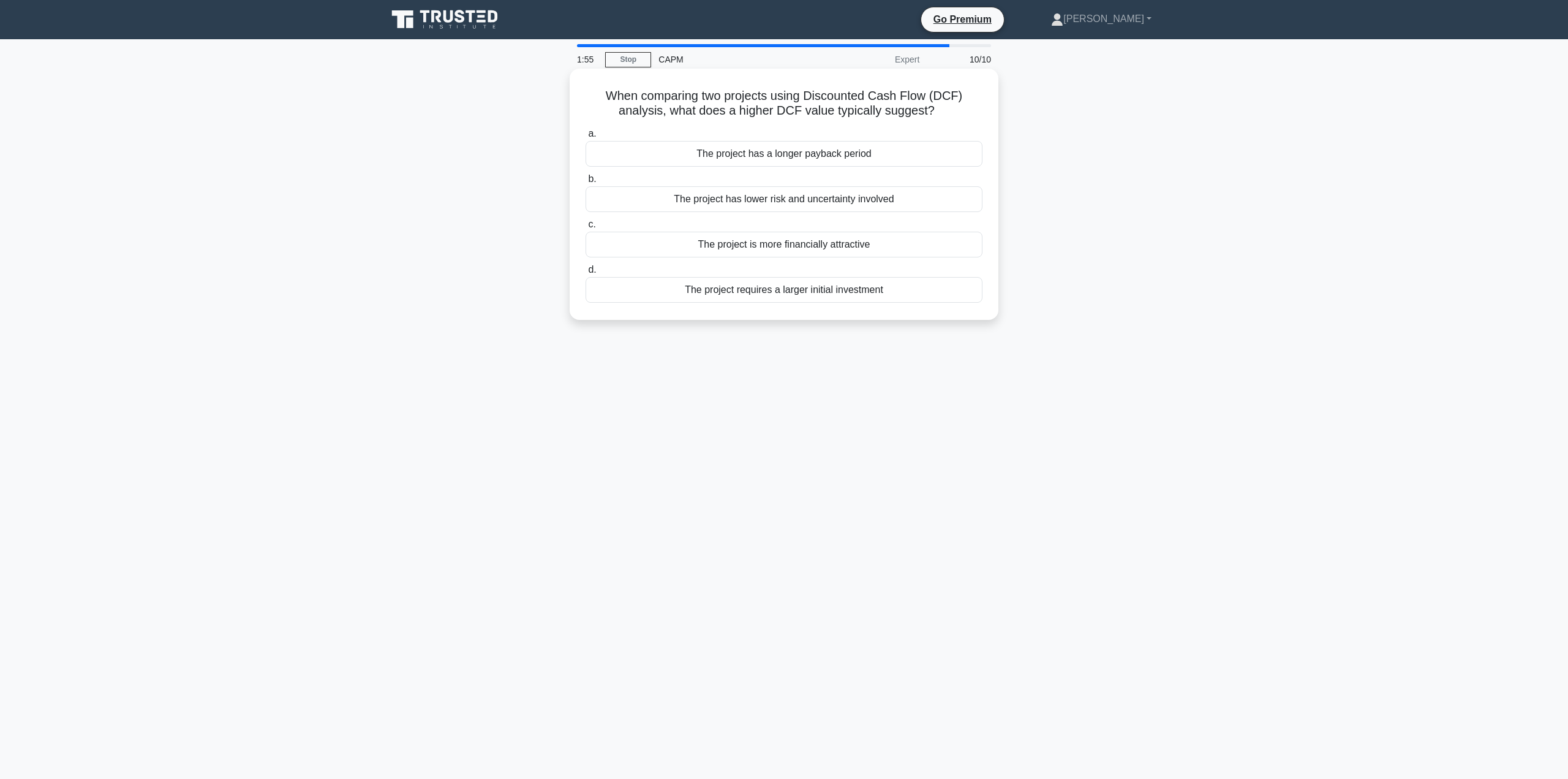
click at [854, 294] on div "The project requires a larger initial investment" at bounding box center [784, 289] width 397 height 26
click at [586, 274] on input "d. The project requires a larger initial investment" at bounding box center [586, 270] width 0 height 8
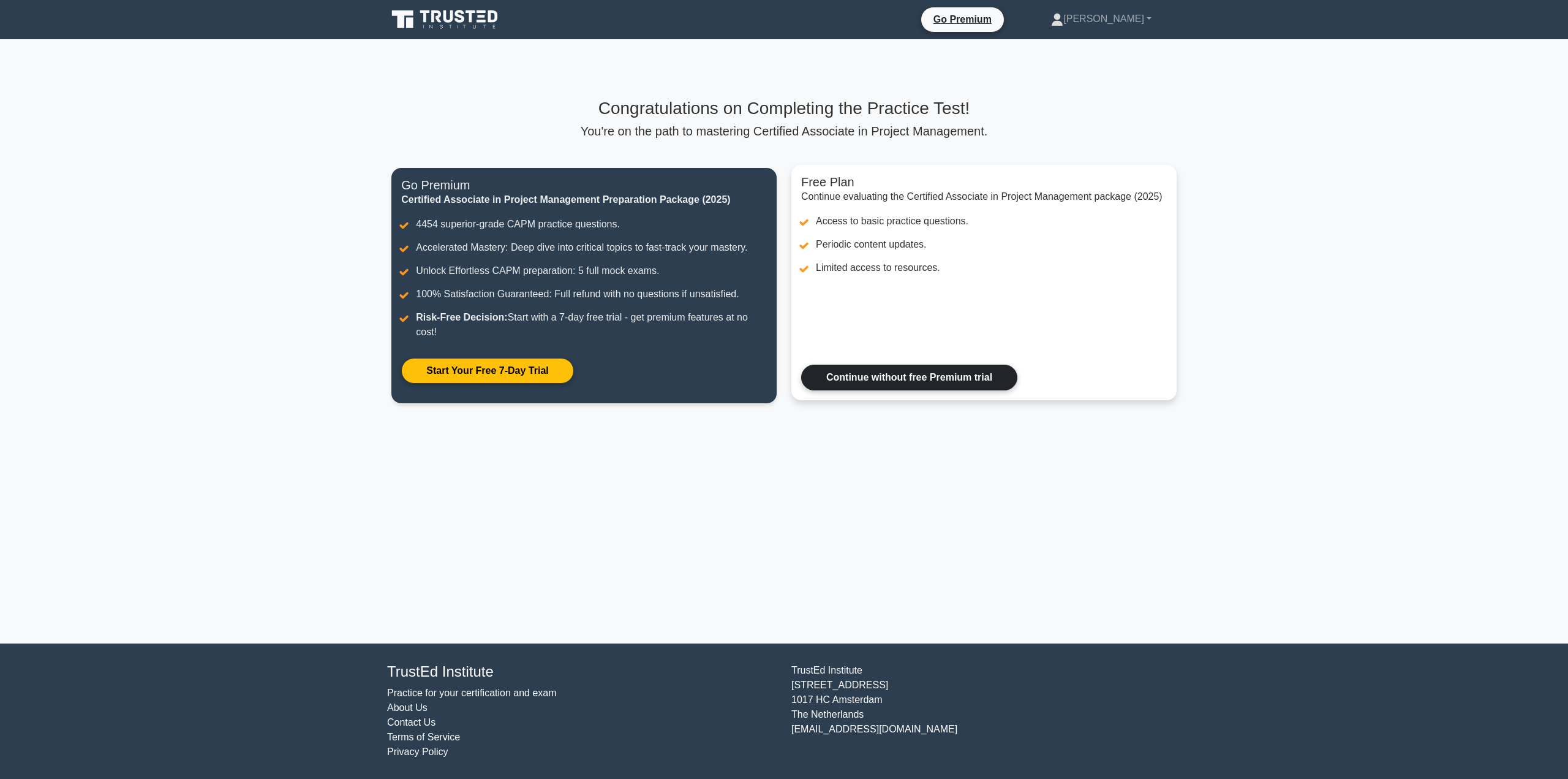
click at [951, 384] on link "Continue without free Premium trial" at bounding box center [909, 377] width 216 height 26
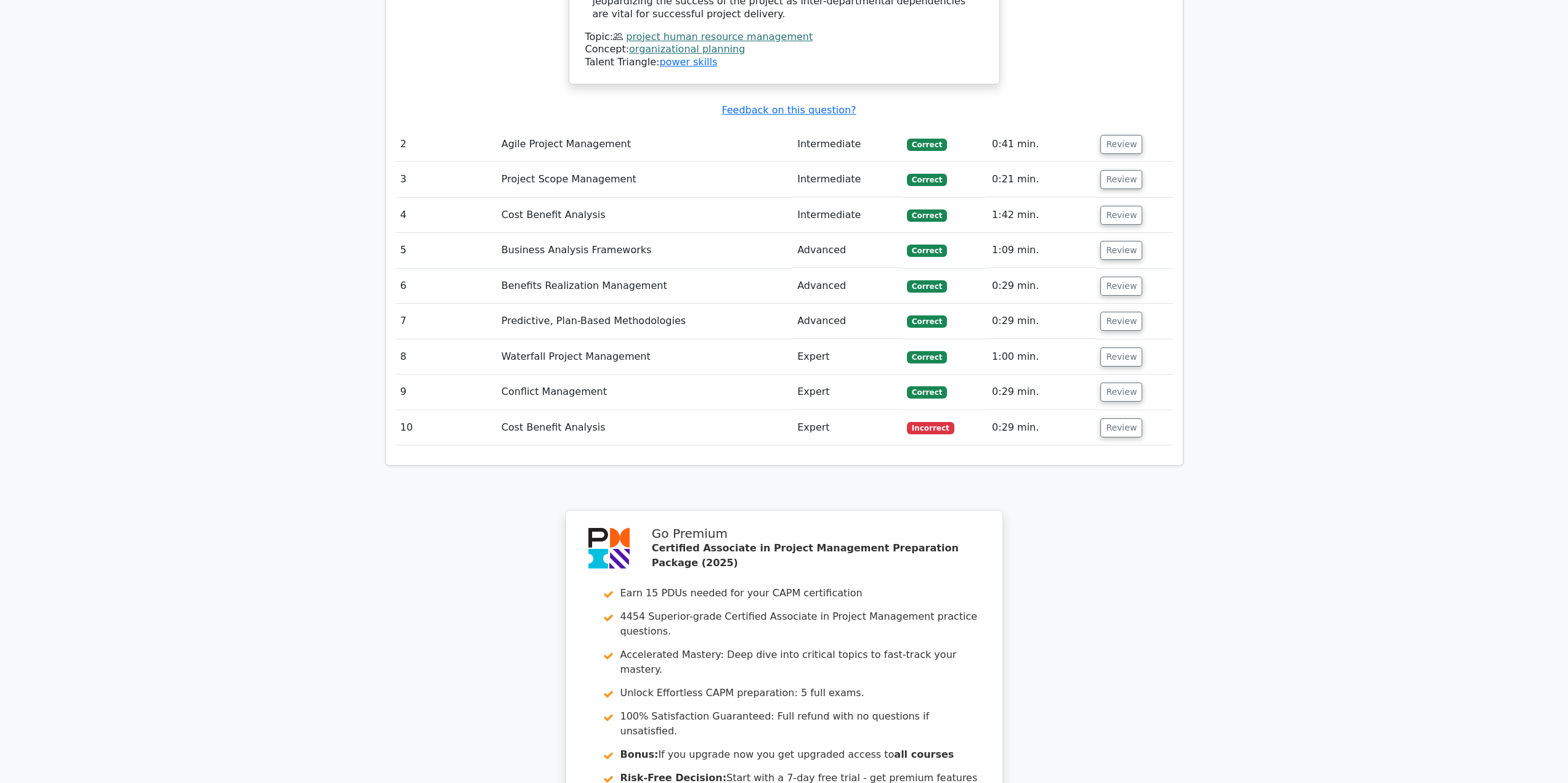
scroll to position [1787, 0]
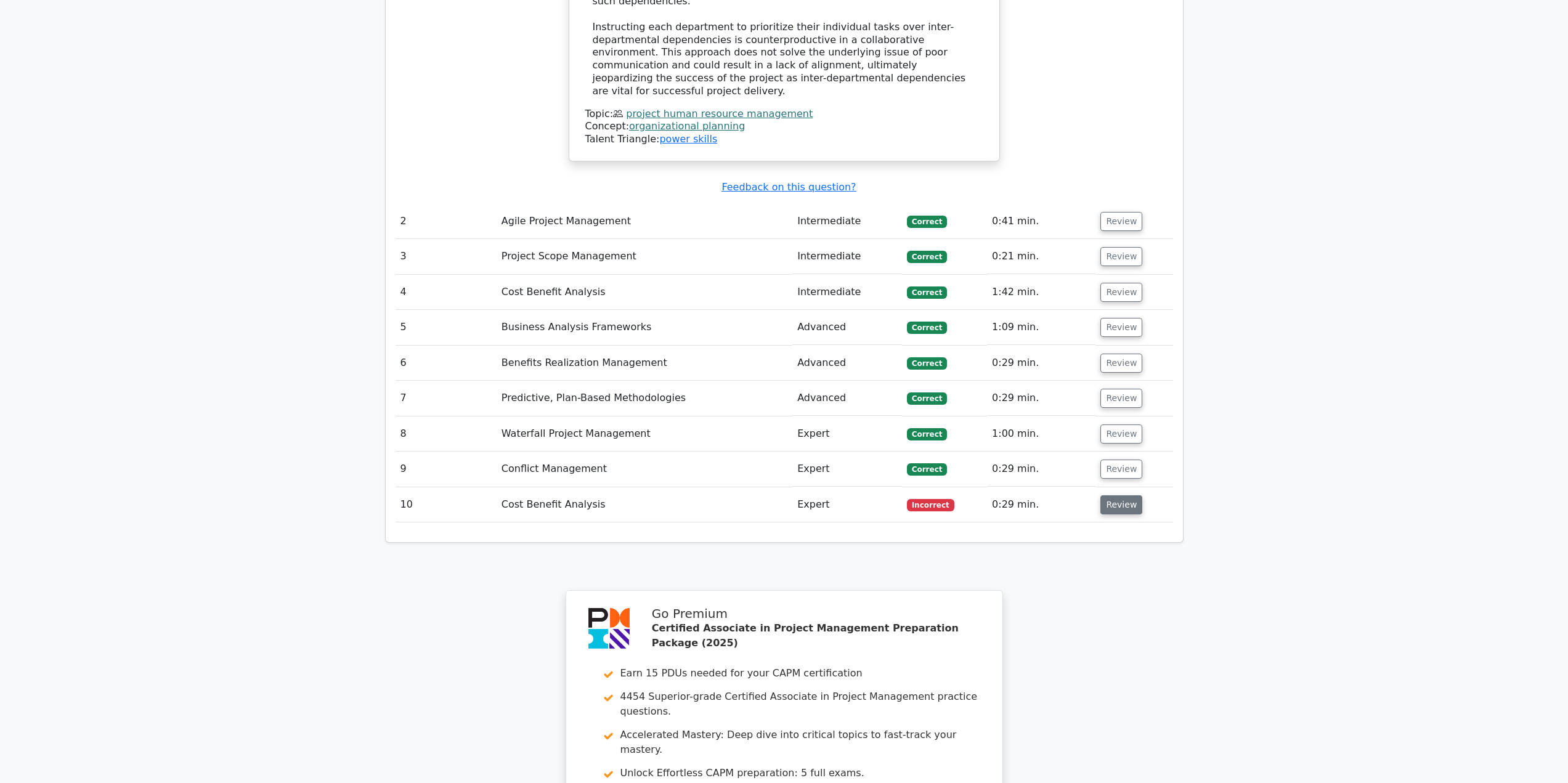
click at [1128, 496] on button "Review" at bounding box center [1121, 505] width 42 height 19
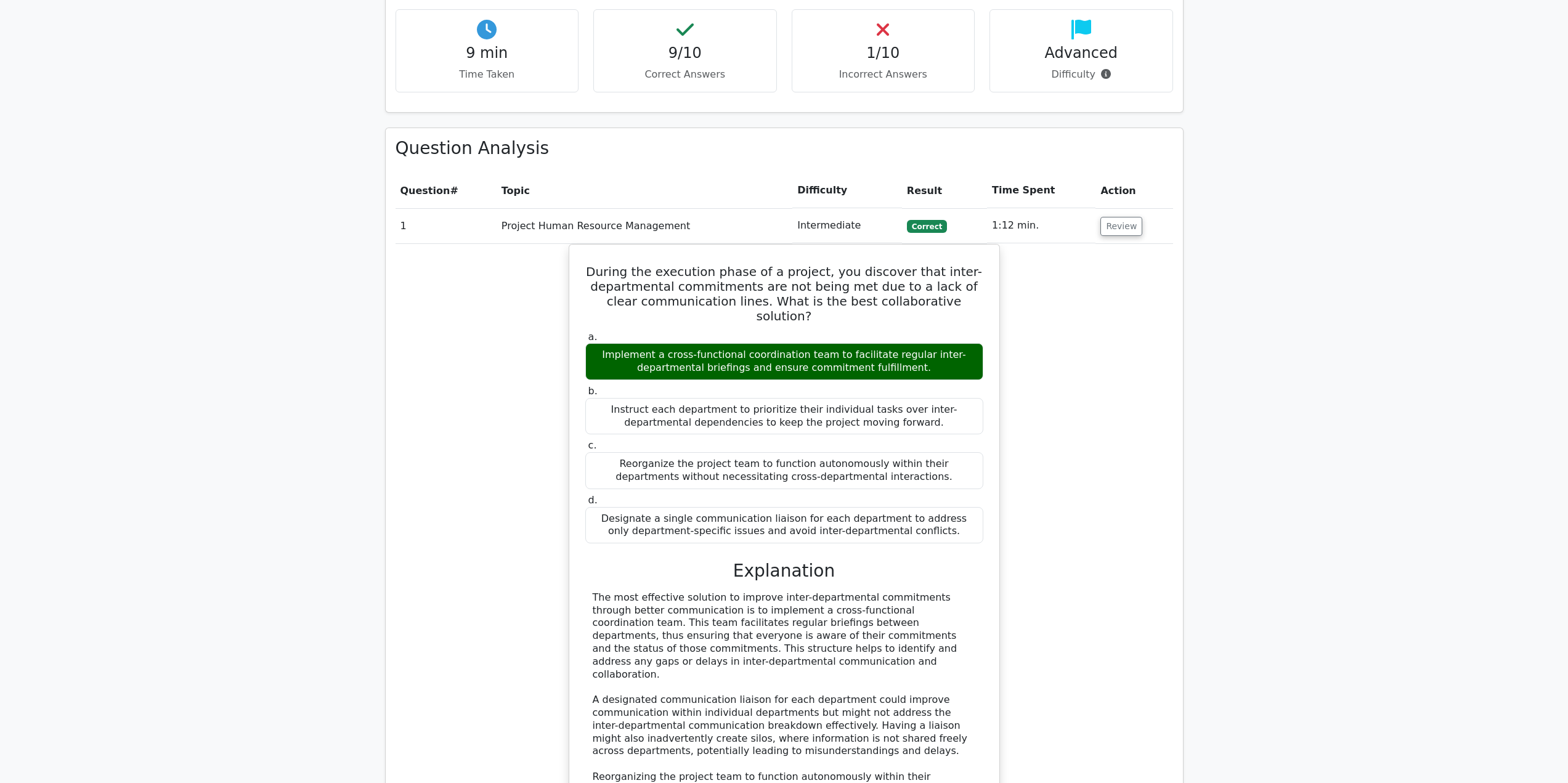
scroll to position [739, 0]
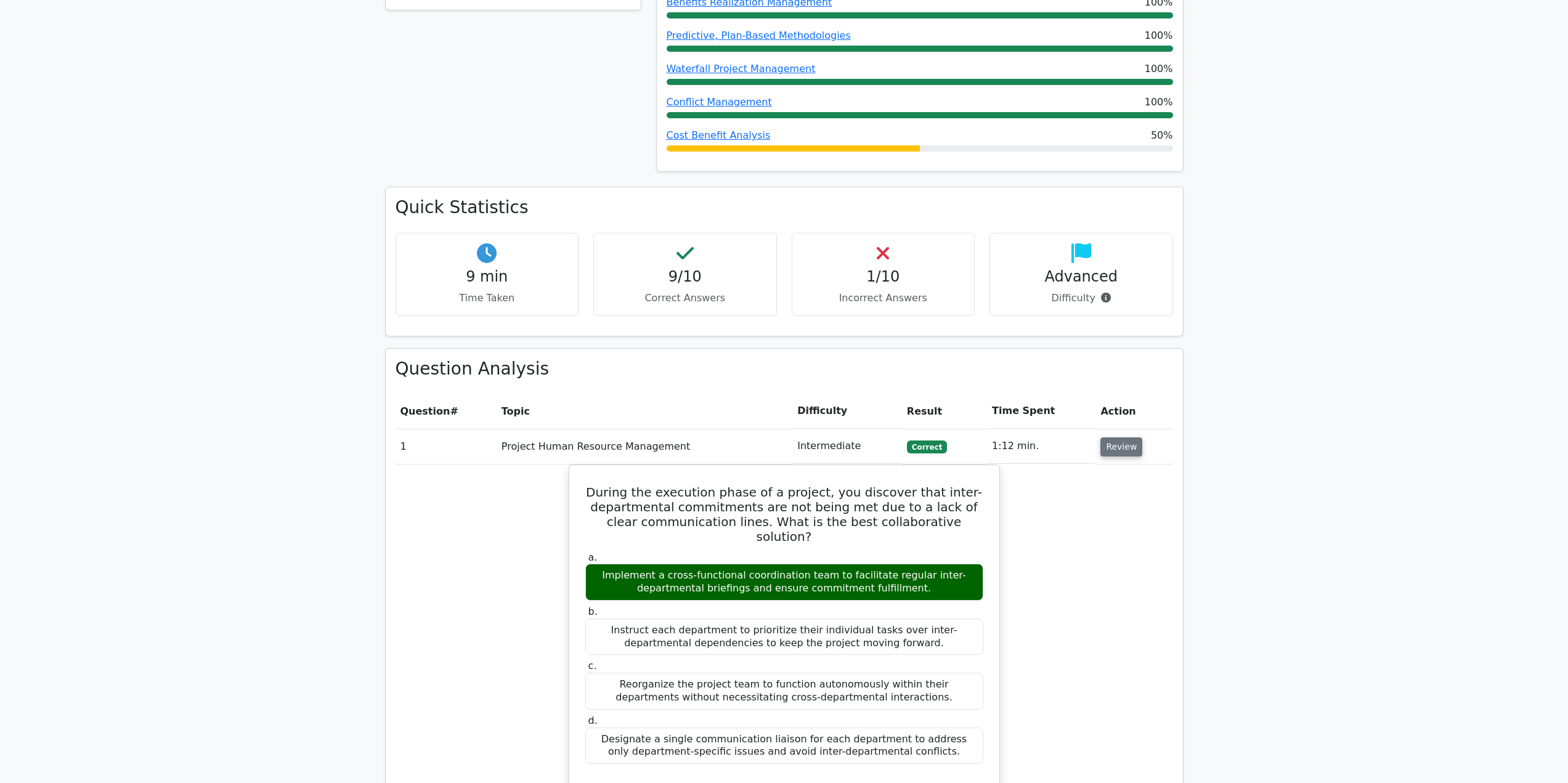
click at [1114, 437] on button "Review" at bounding box center [1121, 447] width 42 height 19
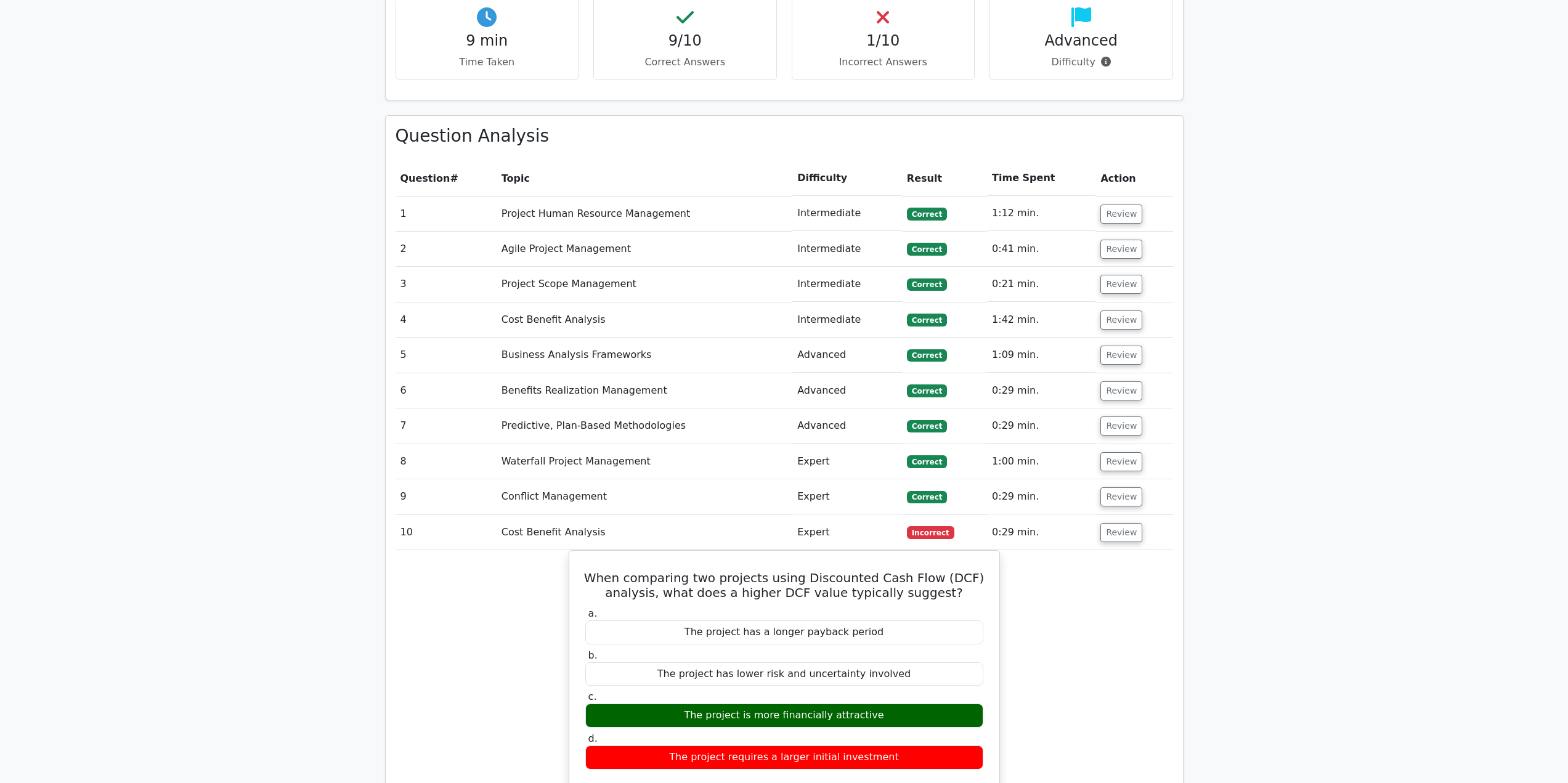
scroll to position [985, 0]
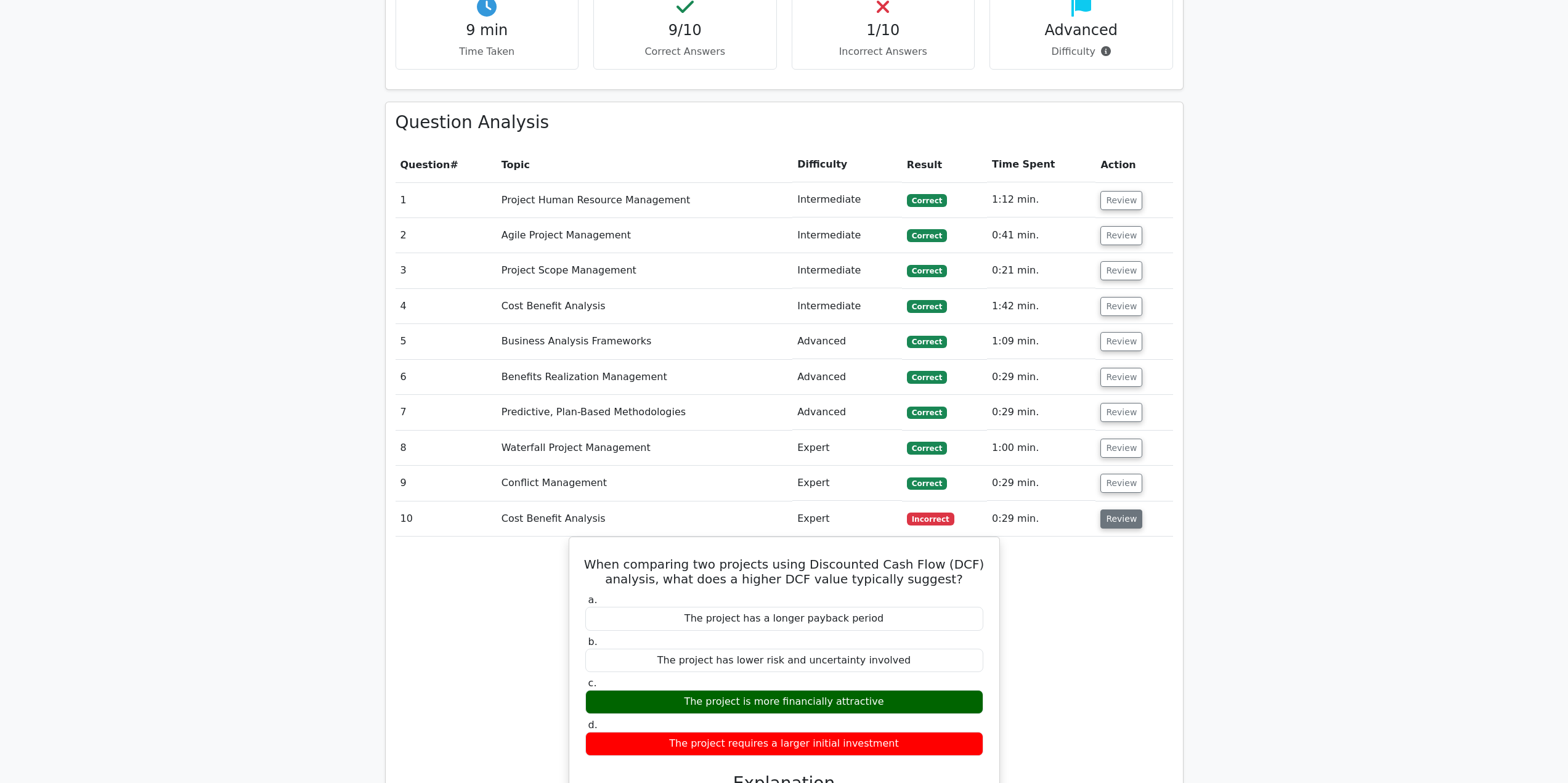
click at [1126, 509] on button "Review" at bounding box center [1121, 518] width 42 height 19
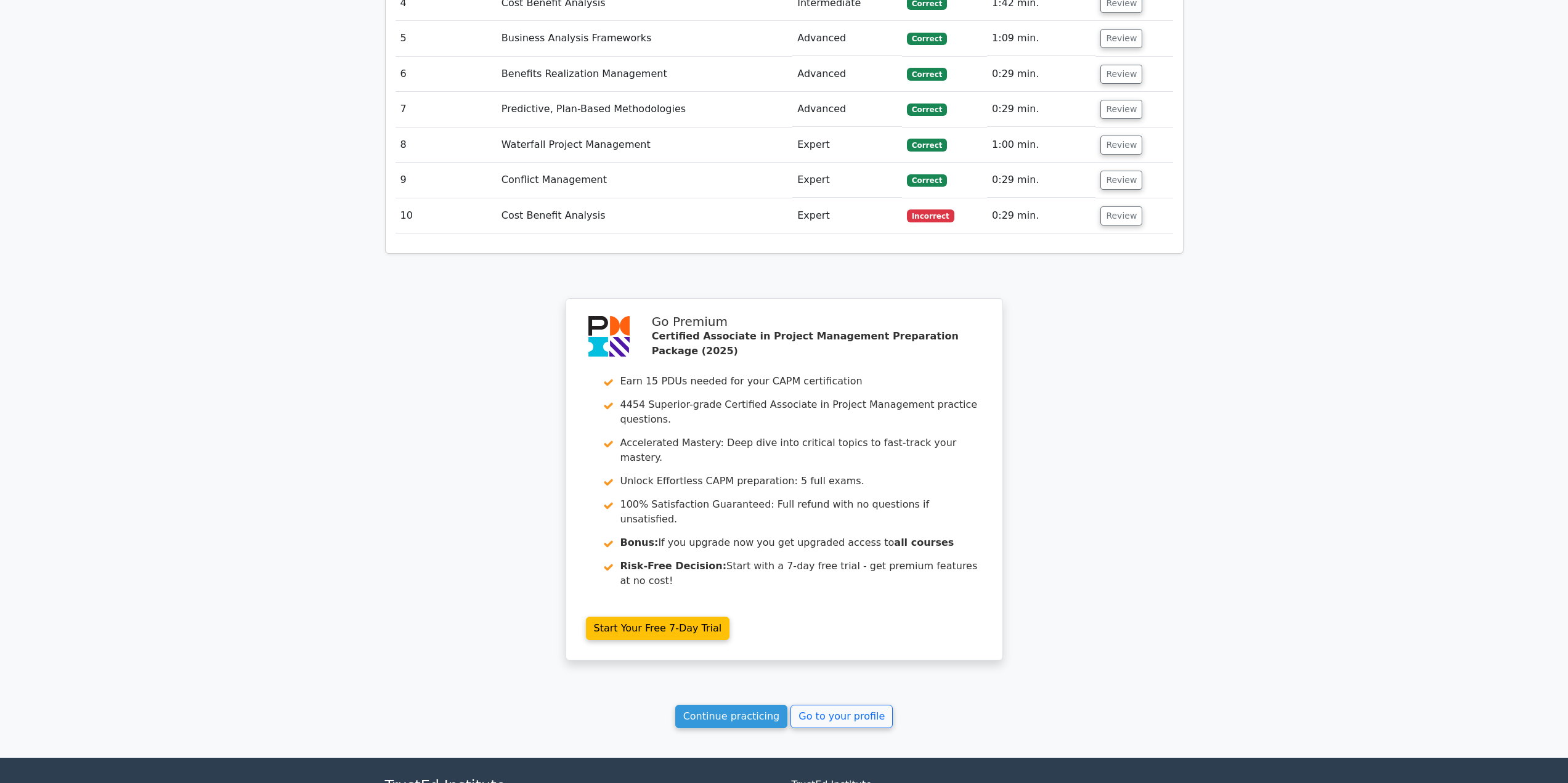
scroll to position [1295, 0]
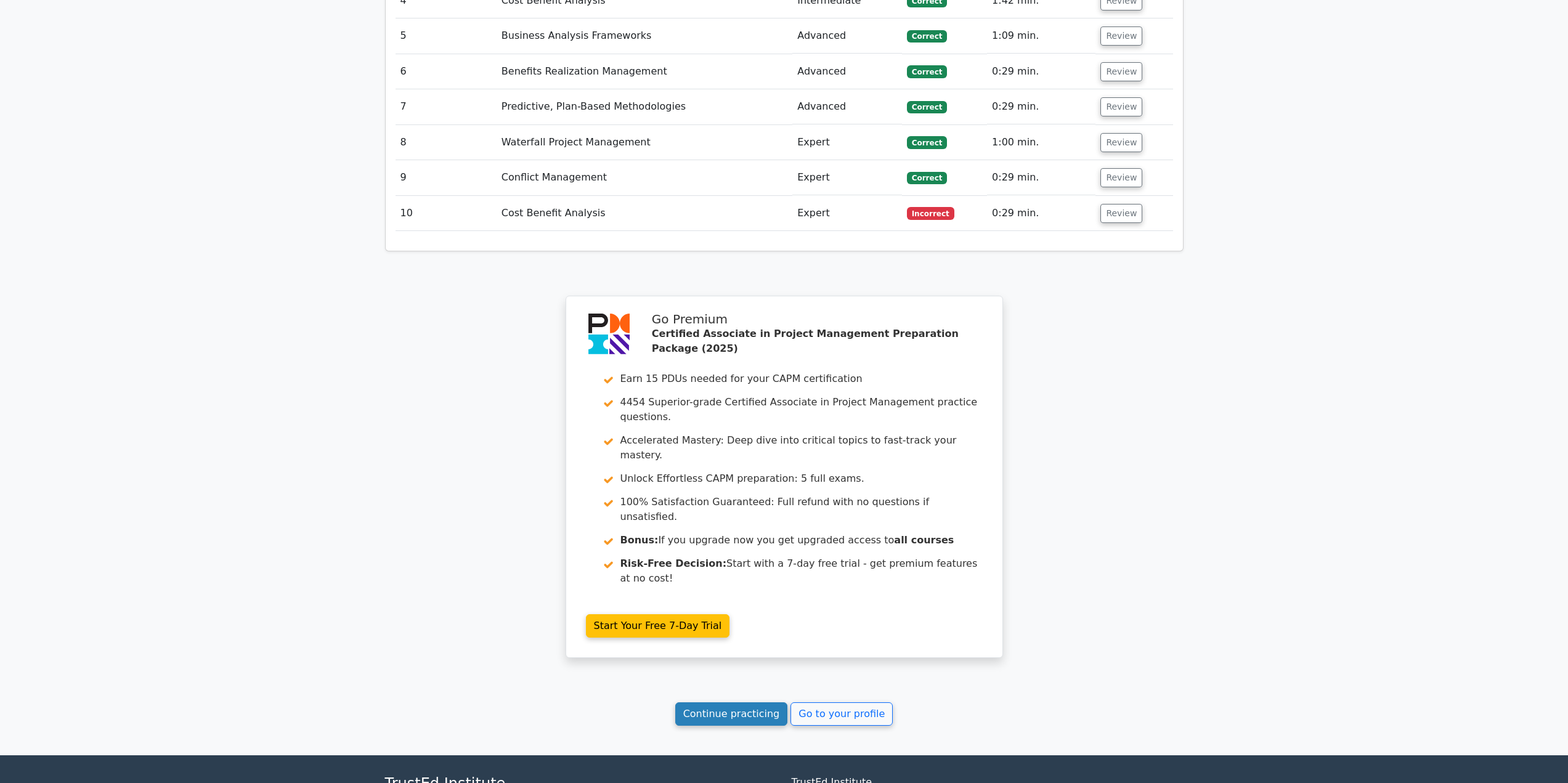
click at [737, 702] on link "Continue practicing" at bounding box center [732, 714] width 113 height 24
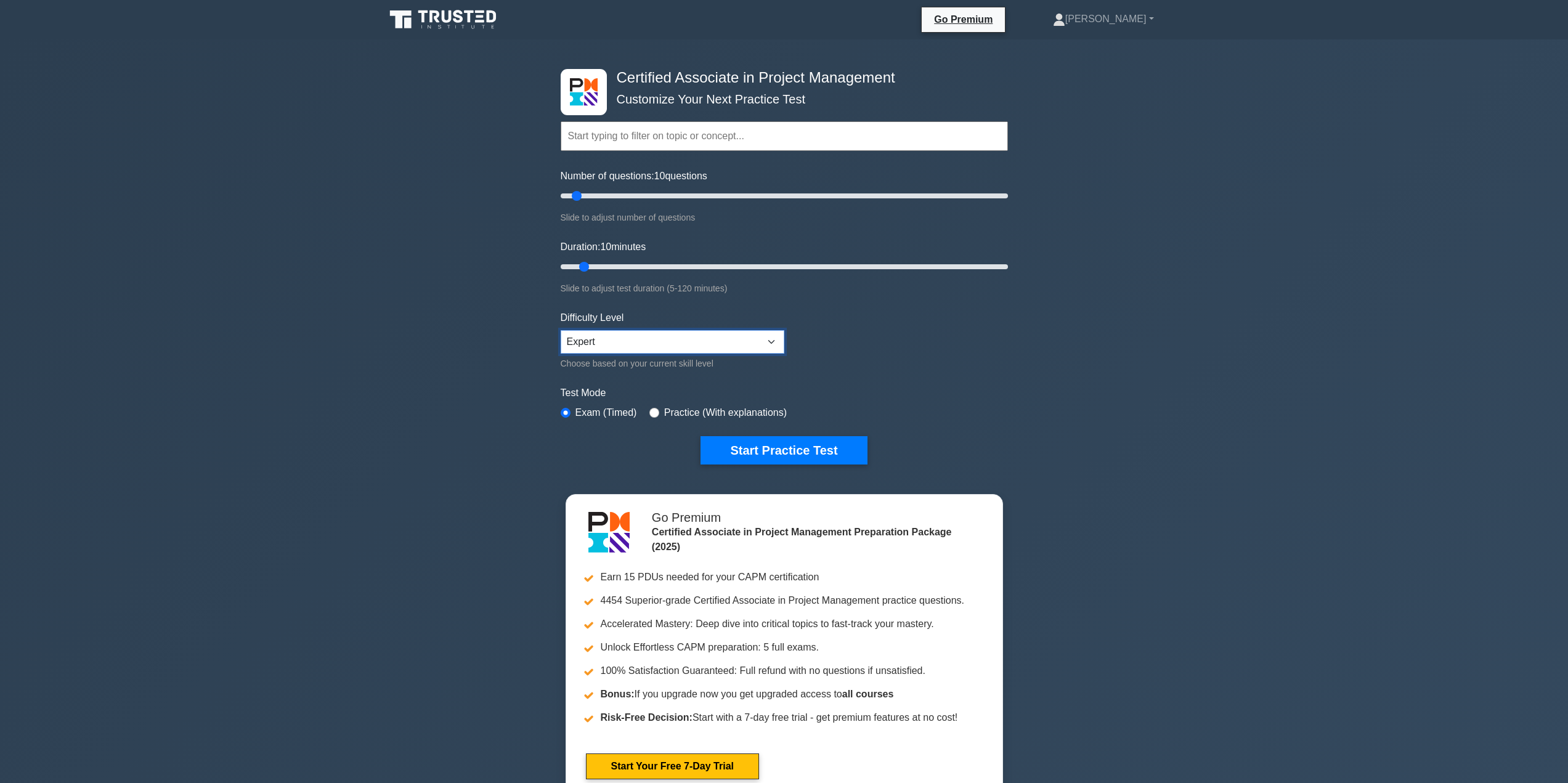
click at [742, 335] on select "Beginner Intermediate Expert" at bounding box center [672, 342] width 223 height 24
click at [856, 323] on form "Topics Project Scope Management Project Time Management Project Cost Management…" at bounding box center [784, 274] width 448 height 381
drag, startPoint x: 577, startPoint y: 196, endPoint x: 1012, endPoint y: 213, distance: 435.3
type input "200"
click at [1008, 203] on input "Number of questions: 200 questions" at bounding box center [784, 196] width 448 height 15
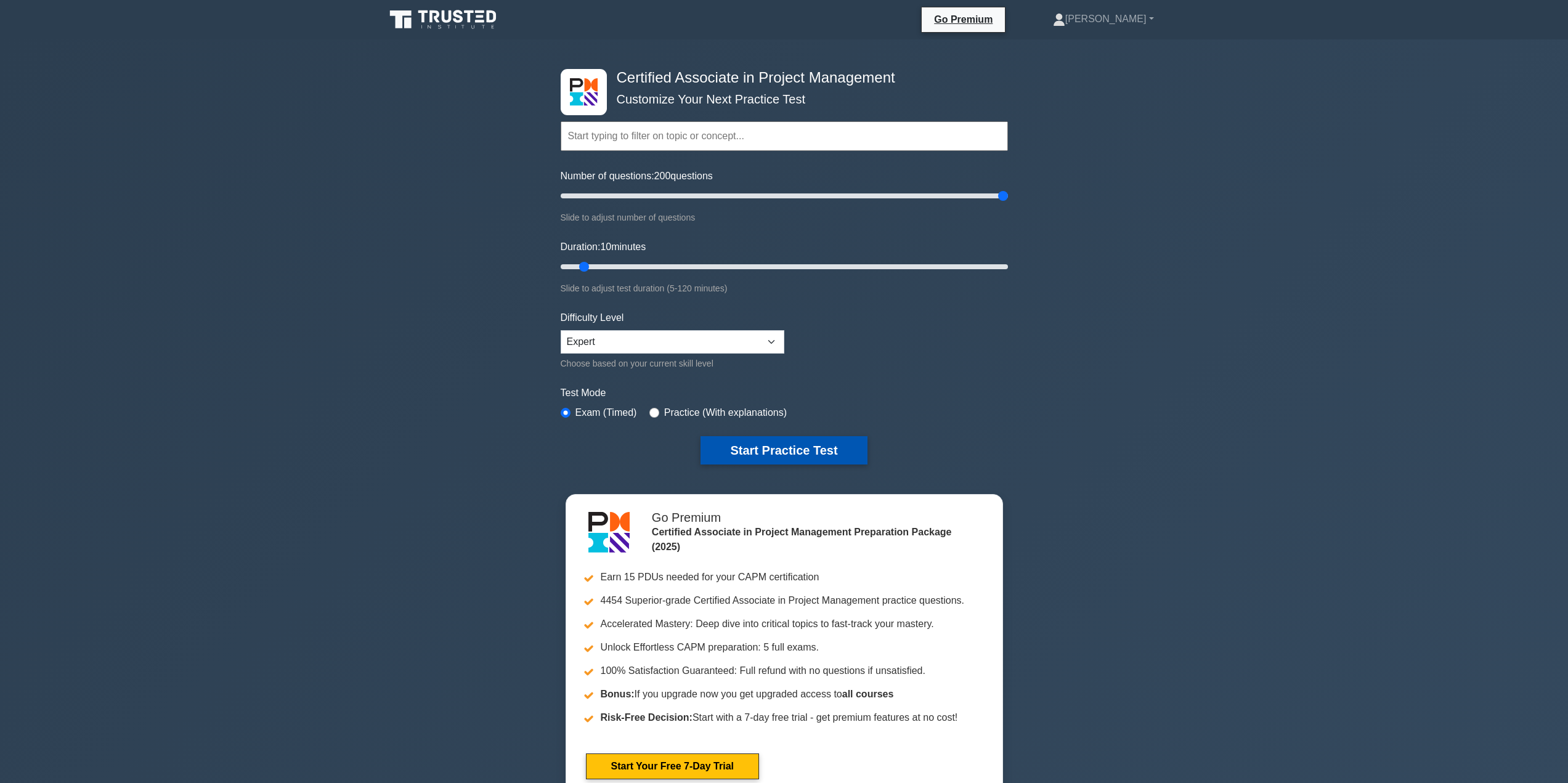
click at [799, 454] on button "Start Practice Test" at bounding box center [783, 450] width 166 height 29
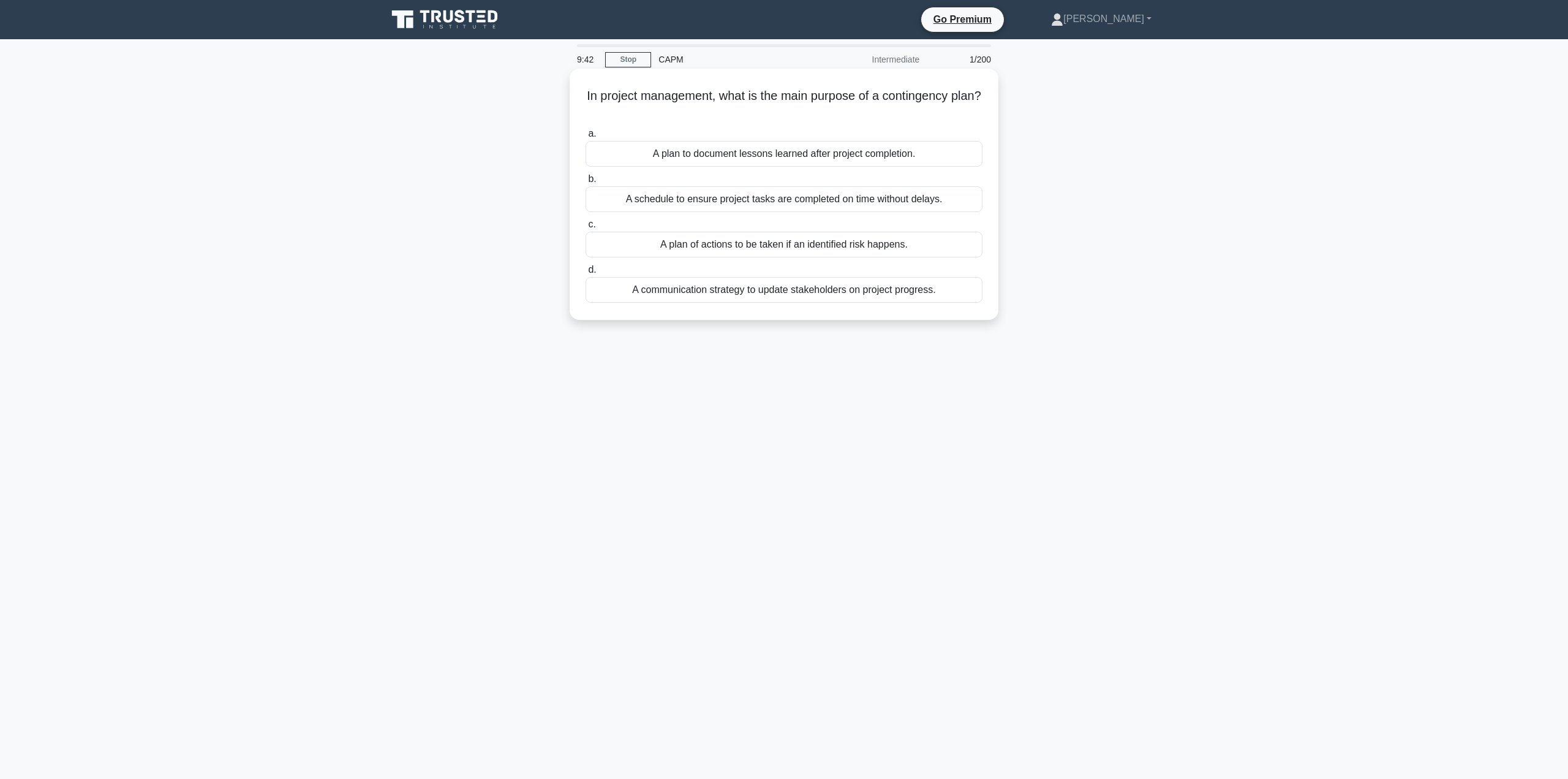
click at [837, 244] on div "A plan of actions to be taken if an identified risk happens." at bounding box center [784, 244] width 397 height 26
click at [586, 229] on input "c. A plan of actions to be taken if an identified risk happens." at bounding box center [586, 225] width 0 height 8
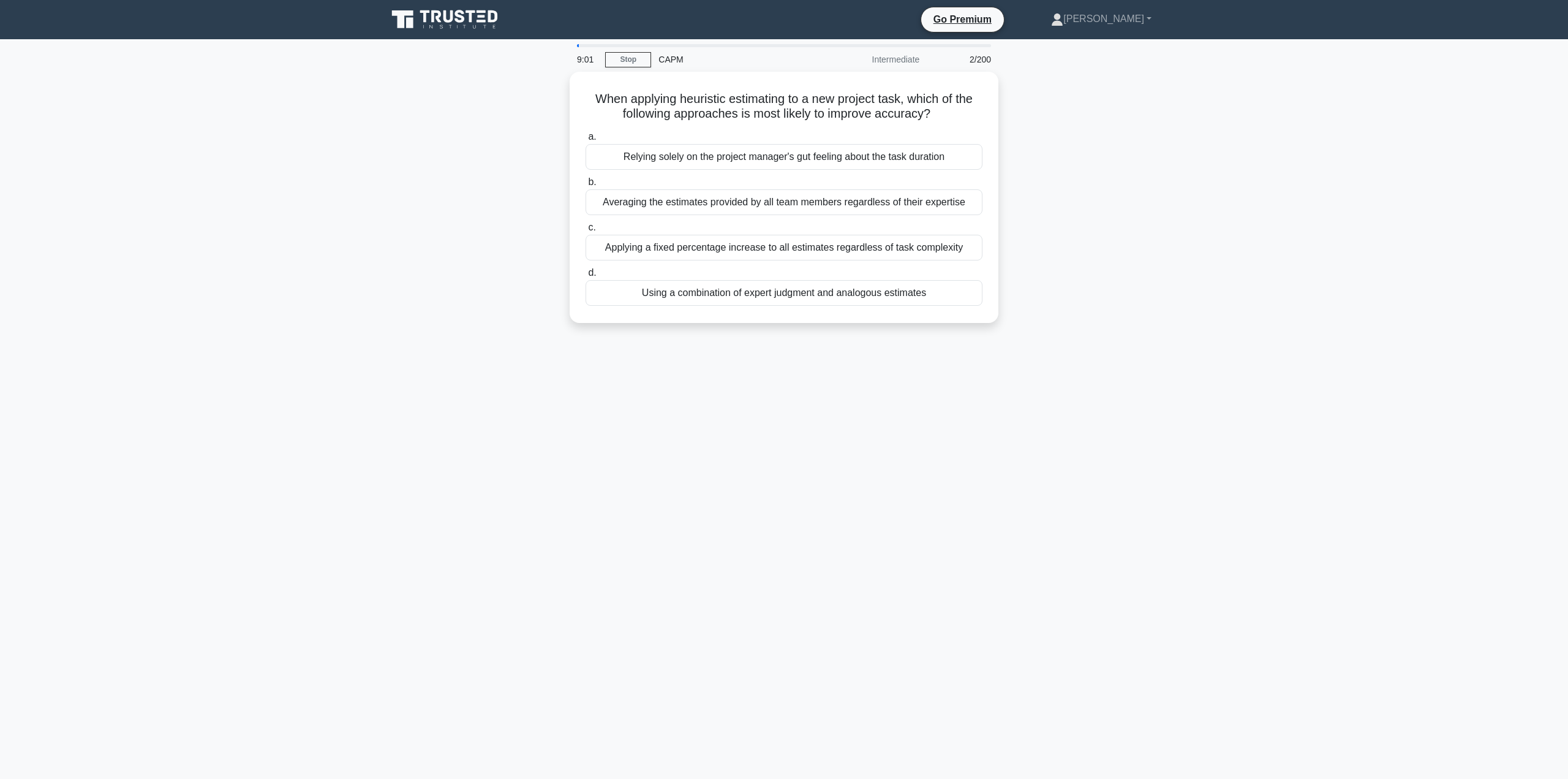
click at [1117, 395] on div "9:01 Stop CAPM Intermediate 2/200 When applying heuristic estimating to a new p…" at bounding box center [784, 351] width 809 height 613
click at [888, 290] on div "Using a combination of expert judgment and analogous estimates" at bounding box center [784, 289] width 397 height 26
click at [586, 274] on input "d. Using a combination of expert judgment and analogous estimates" at bounding box center [586, 270] width 0 height 8
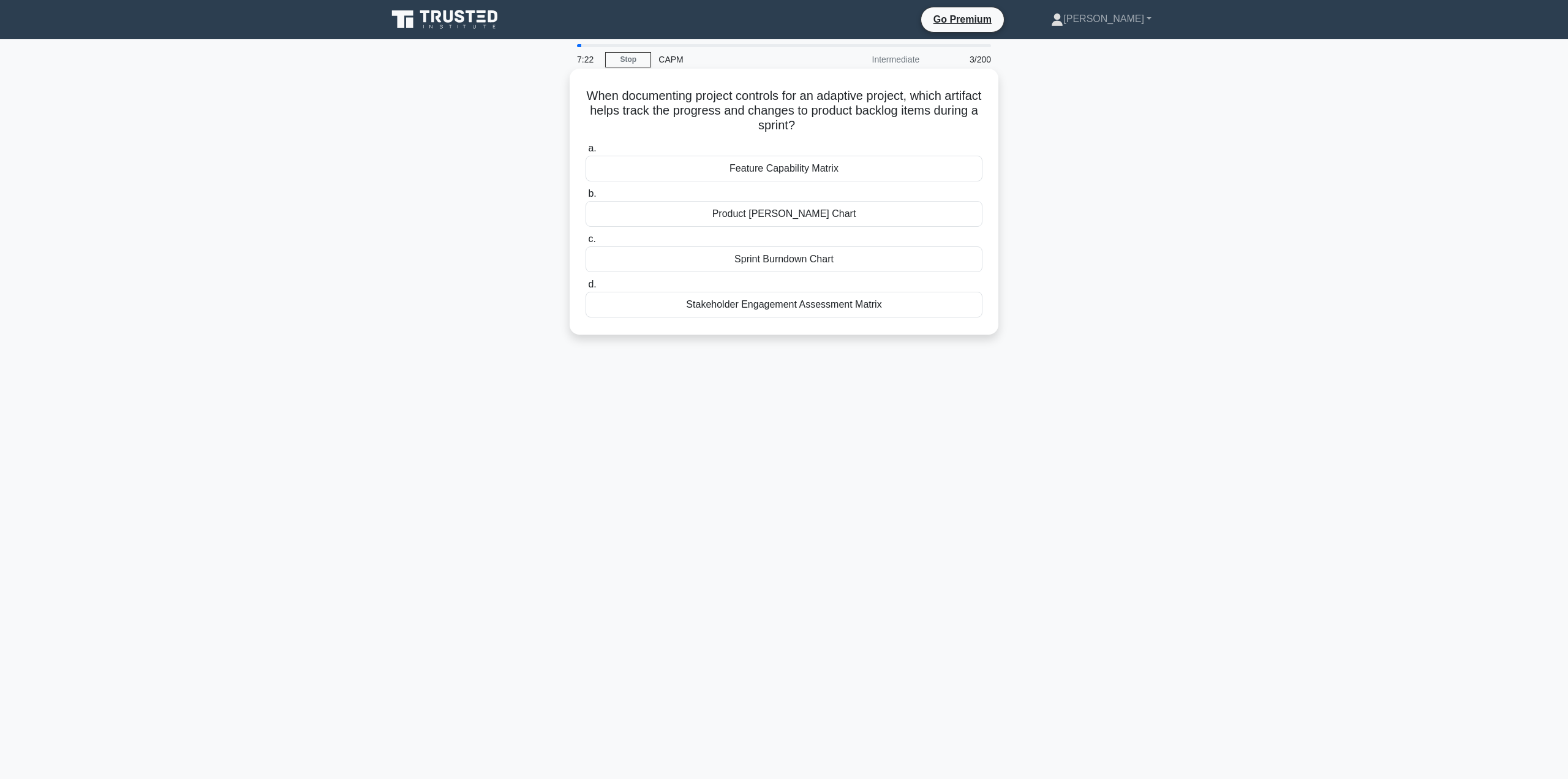
click at [899, 168] on div "Feature Capability Matrix" at bounding box center [784, 169] width 397 height 26
click at [586, 153] on input "a. Feature Capability Matrix" at bounding box center [586, 148] width 0 height 8
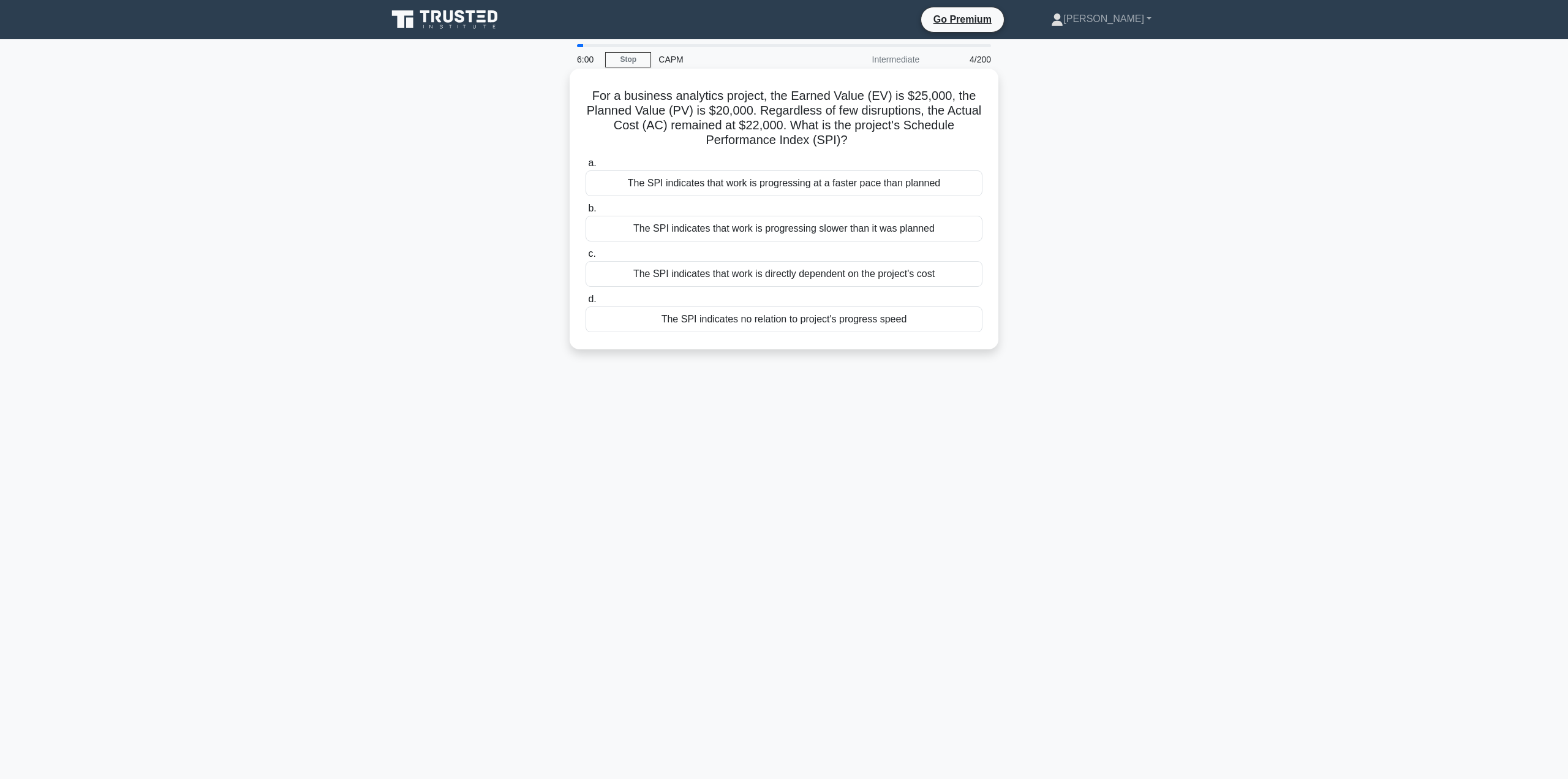
drag, startPoint x: 919, startPoint y: 183, endPoint x: 987, endPoint y: 190, distance: 68.4
click at [919, 183] on div "The SPI indicates that work is progressing at a faster pace than planned" at bounding box center [784, 183] width 397 height 26
click at [750, 183] on div "The SPI indicates that work is progressing at a faster pace than planned" at bounding box center [784, 183] width 397 height 26
click at [586, 168] on input "a. The SPI indicates that work is progressing at a faster pace than planned" at bounding box center [586, 164] width 0 height 8
click at [957, 270] on div "Redo the cost calculations using activity-based costing for the remainder of th…" at bounding box center [784, 273] width 397 height 26
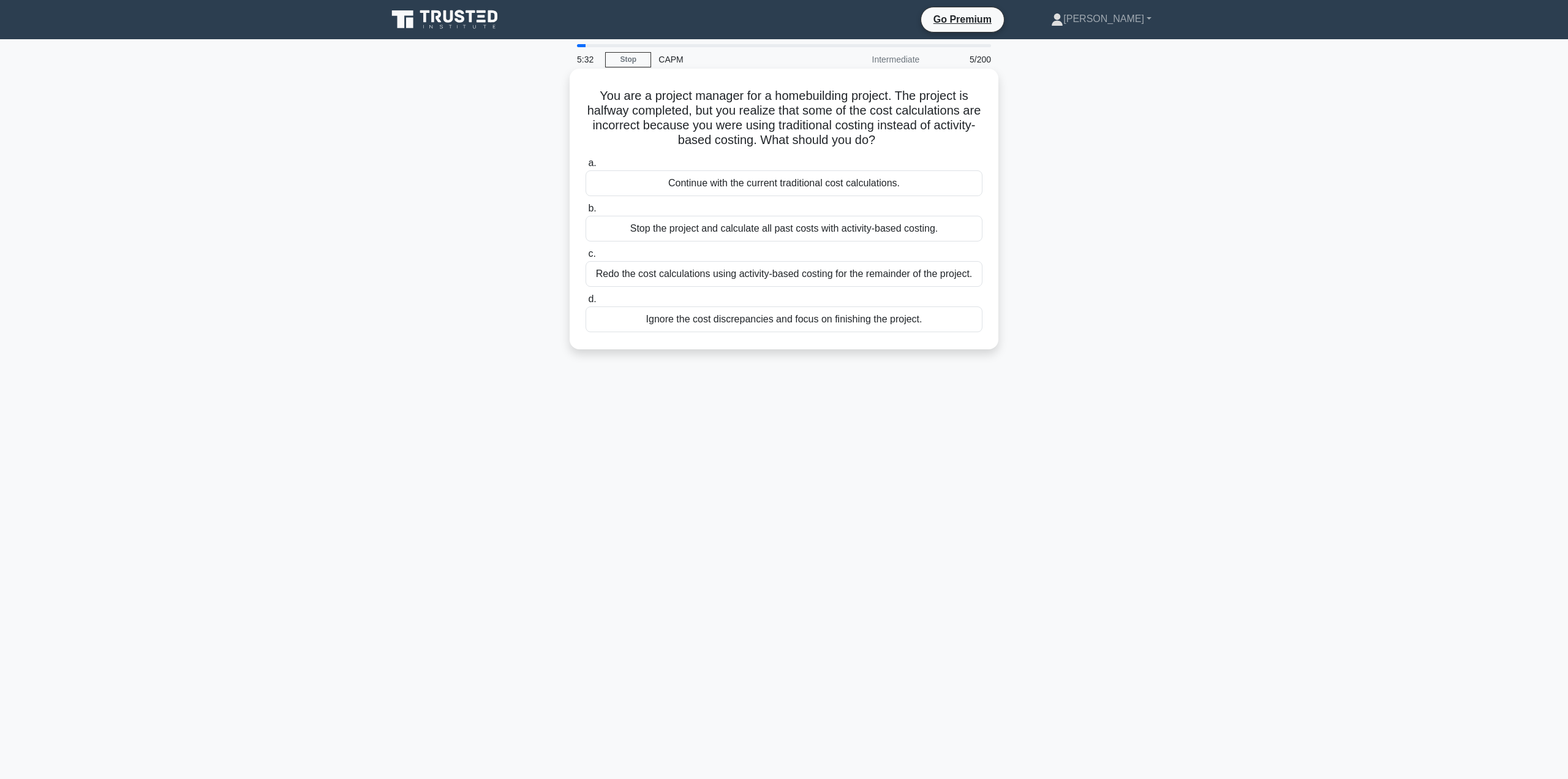
click at [586, 258] on input "c. Redo the cost calculations using activity-based costing for the remainder of…" at bounding box center [586, 254] width 0 height 8
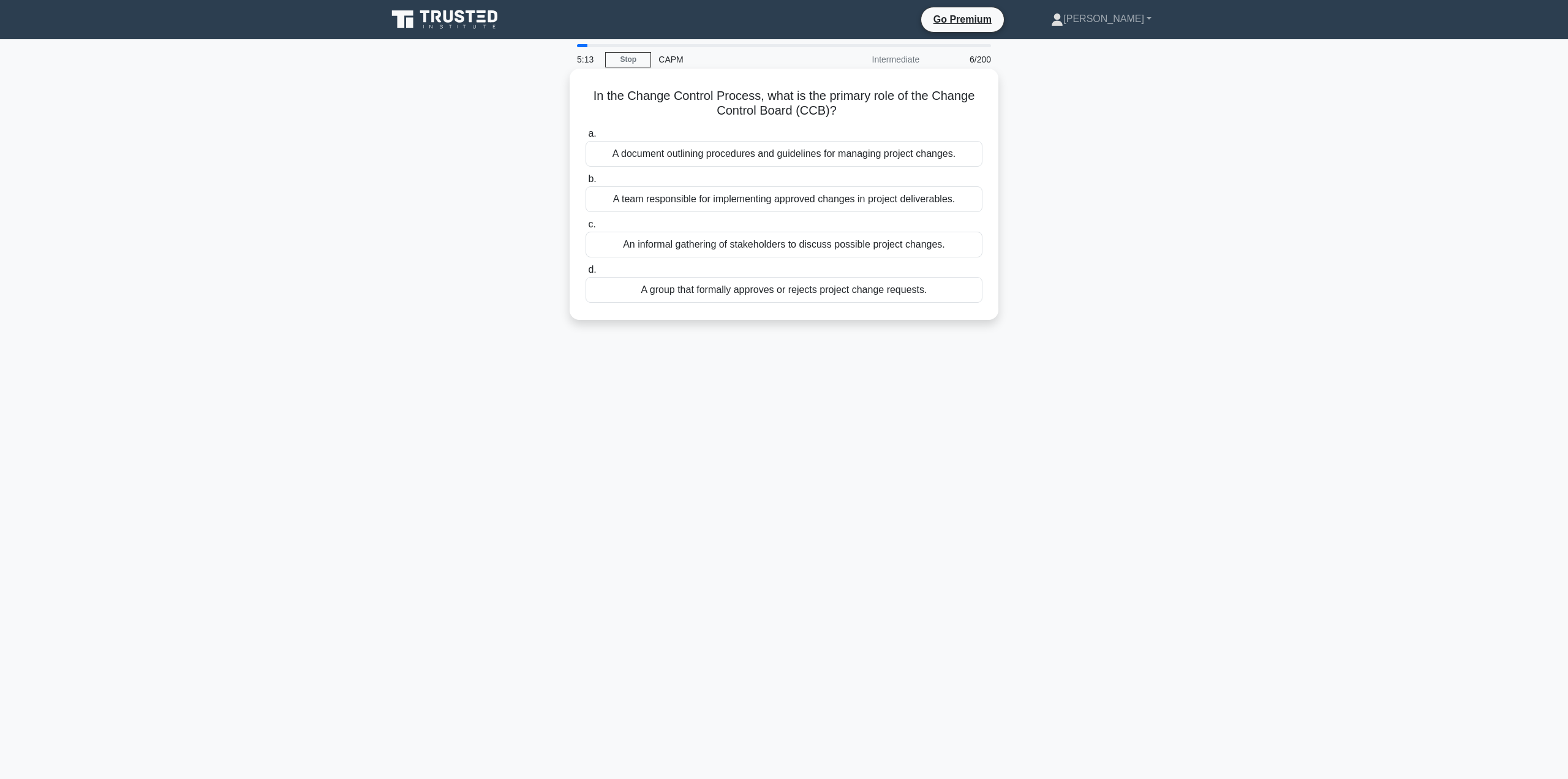
click at [890, 290] on div "A group that formally approves or rejects project change requests." at bounding box center [784, 289] width 397 height 26
click at [586, 274] on input "d. A group that formally approves or rejects project change requests." at bounding box center [586, 270] width 0 height 8
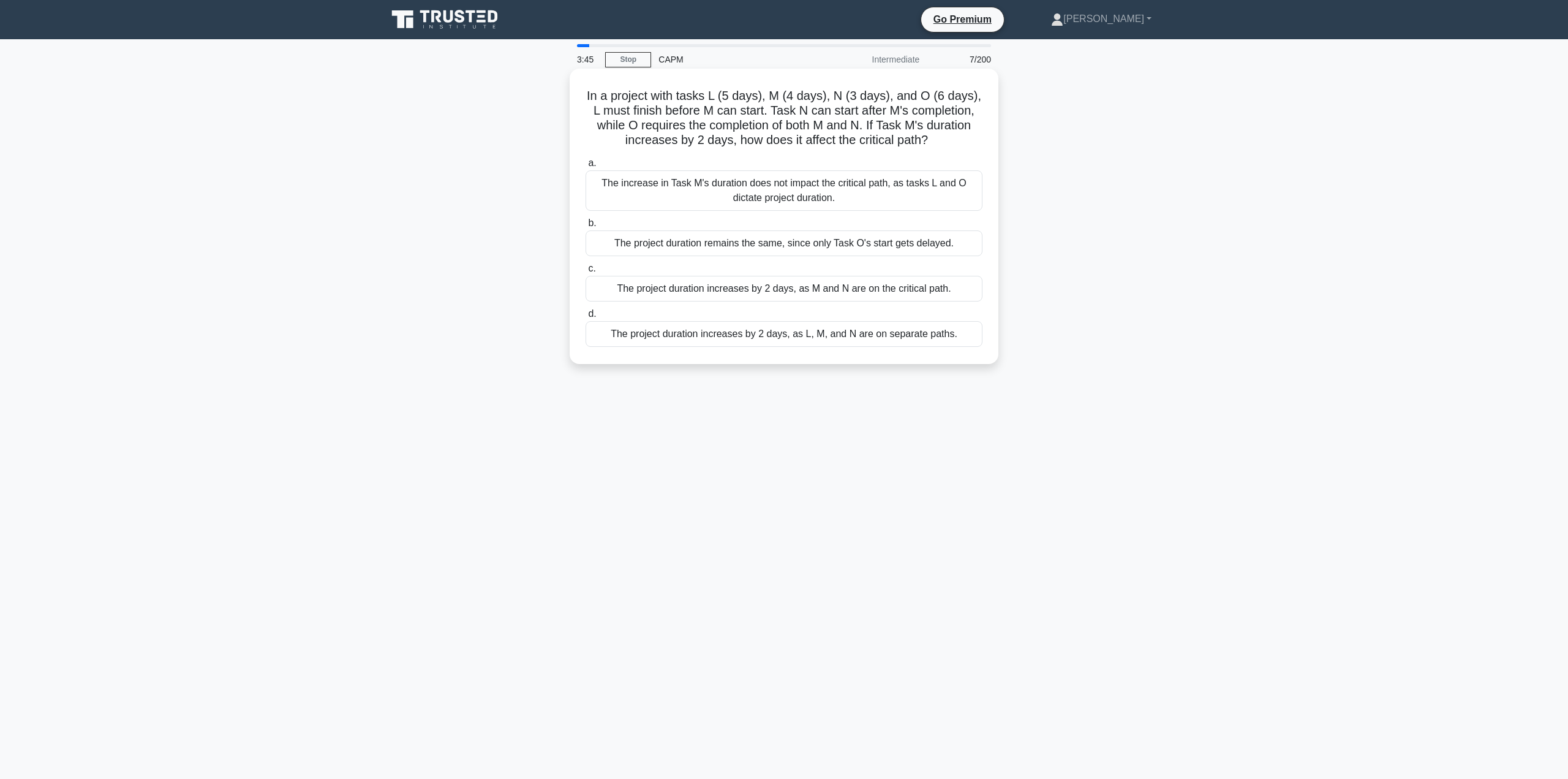
click at [929, 288] on div "The project duration increases by 2 days, as M and N are on the critical path." at bounding box center [784, 288] width 397 height 26
click at [586, 273] on input "c. The project duration increases by 2 days, as M and N are on the critical pat…" at bounding box center [586, 269] width 0 height 8
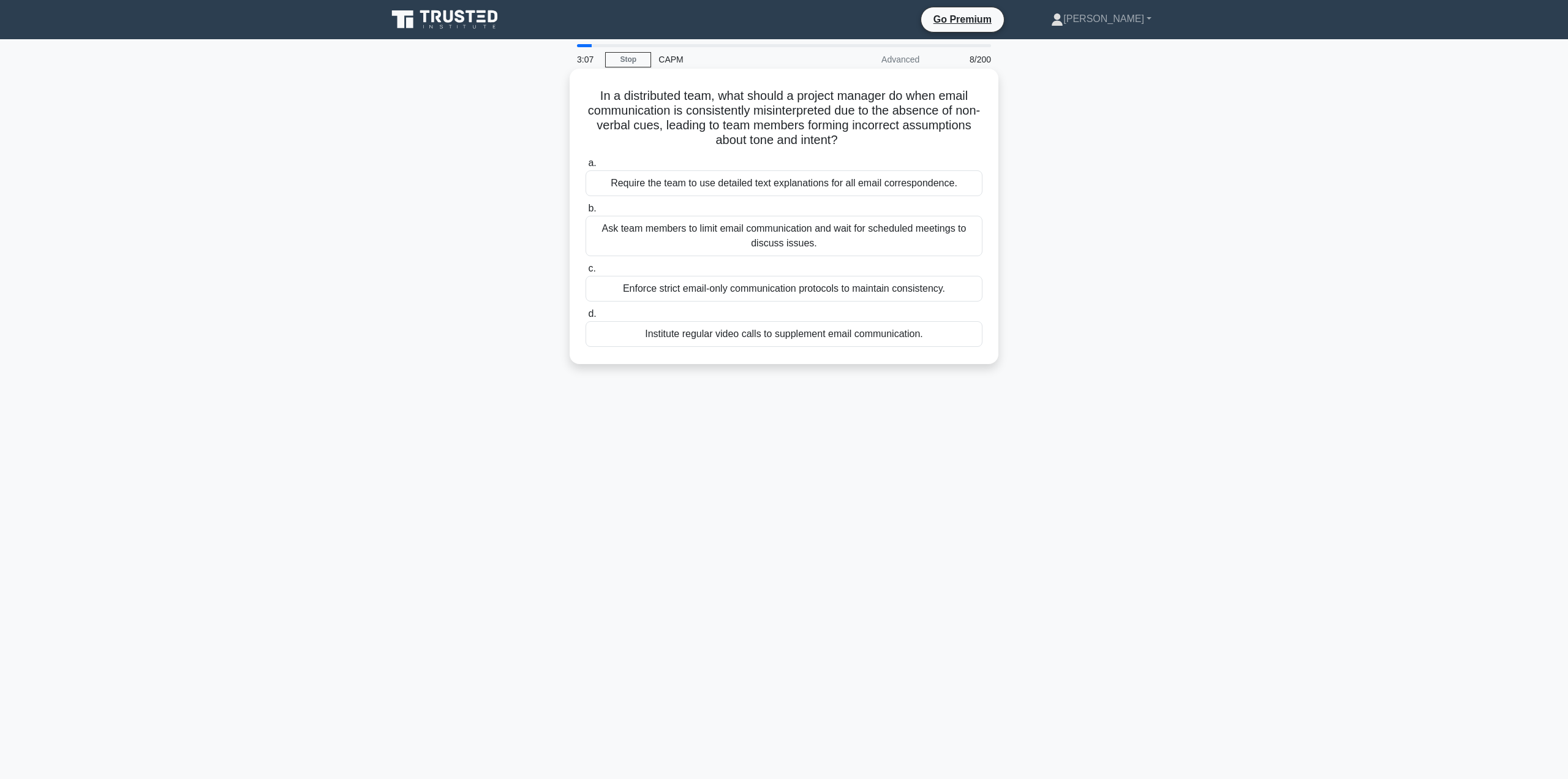
drag, startPoint x: 869, startPoint y: 333, endPoint x: 870, endPoint y: 340, distance: 7.1
click at [868, 335] on div "Institute regular video calls to supplement email communication." at bounding box center [784, 334] width 397 height 26
click at [805, 336] on div "Institute regular video calls to supplement email communication." at bounding box center [784, 334] width 397 height 26
click at [586, 318] on input "d. Institute regular video calls to supplement email communication." at bounding box center [586, 314] width 0 height 8
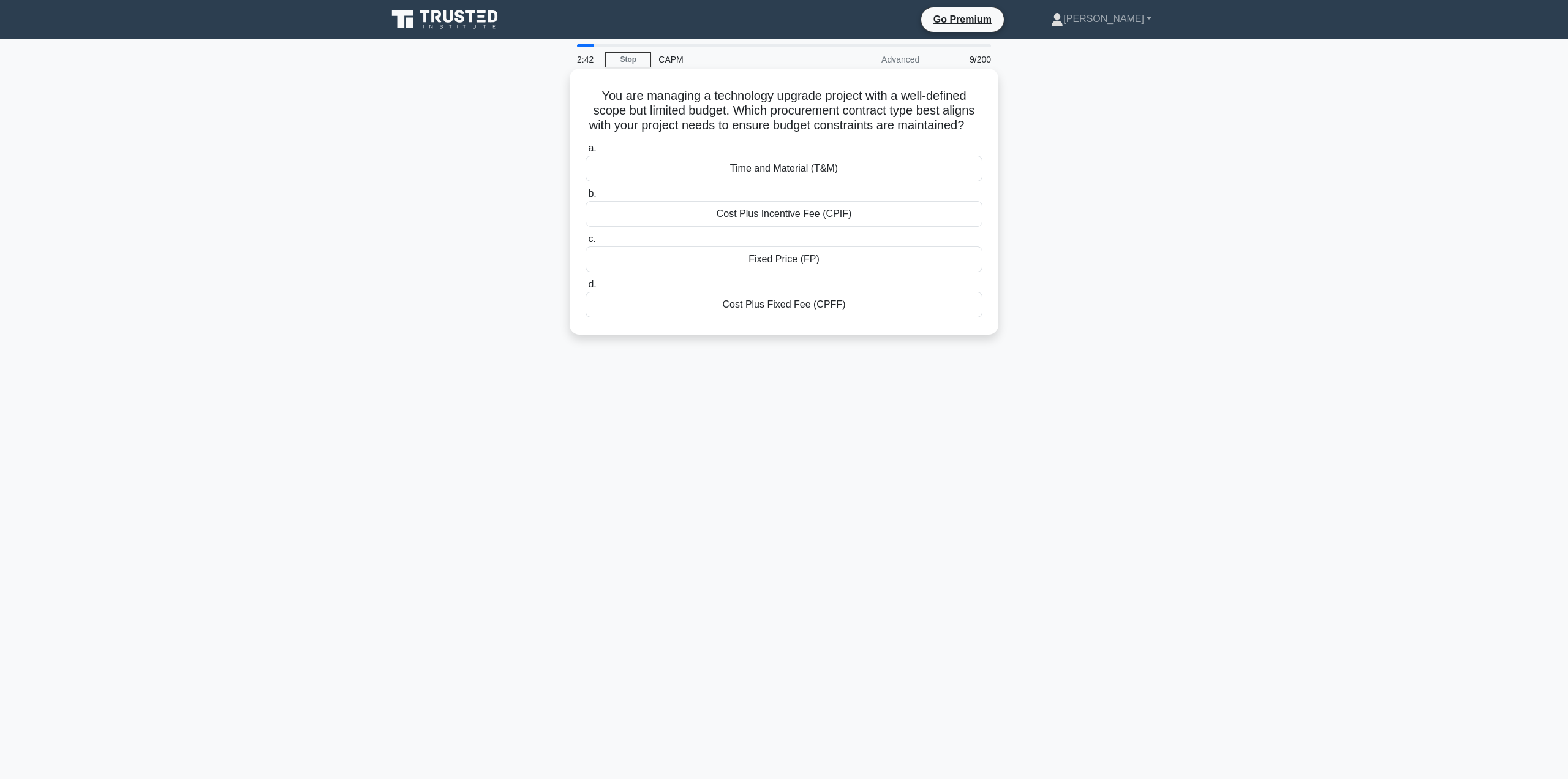
click at [812, 273] on div "Fixed Price (FP)" at bounding box center [784, 259] width 397 height 26
click at [586, 243] on input "c. Fixed Price (FP)" at bounding box center [586, 240] width 0 height 8
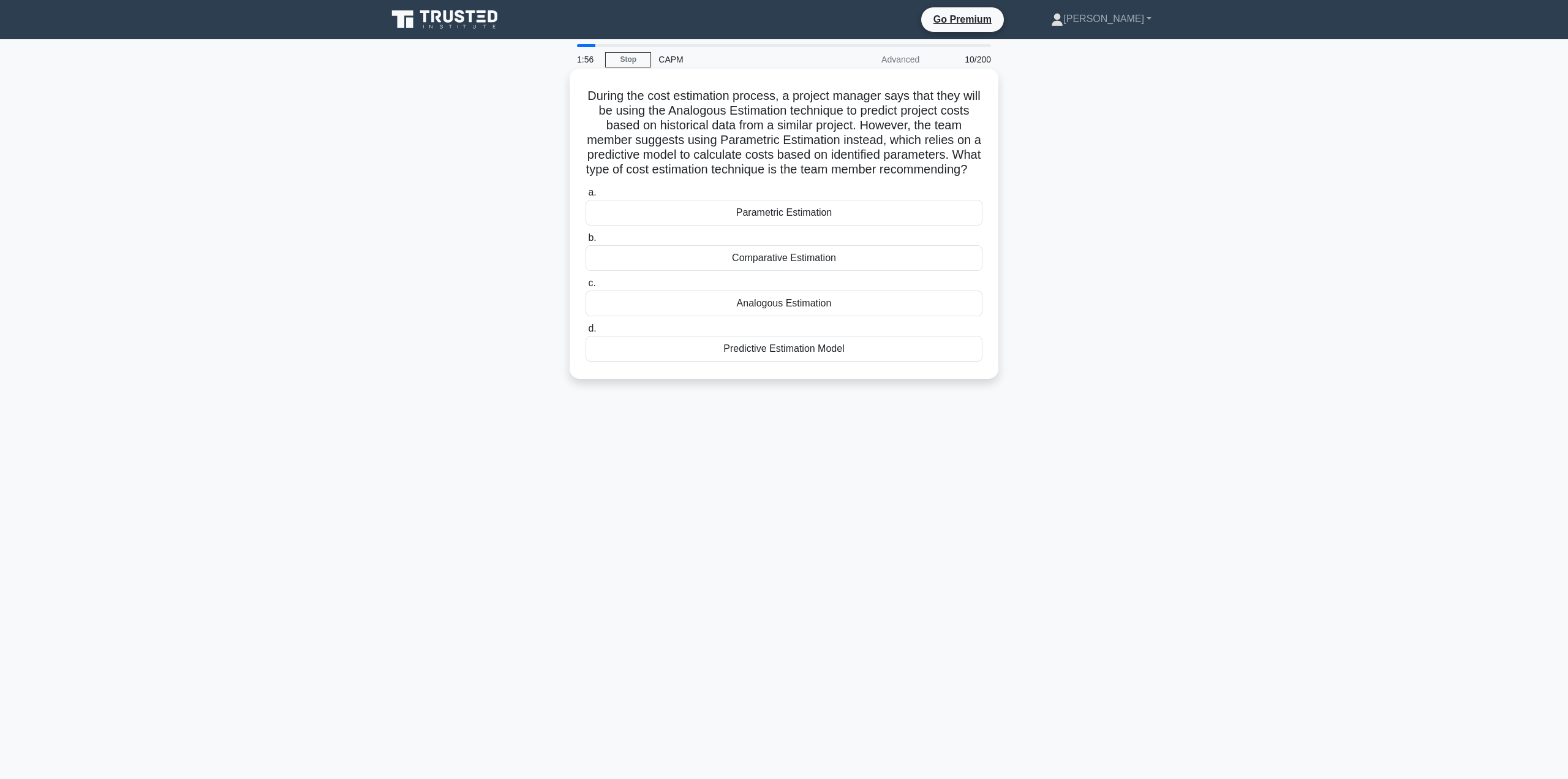
click at [827, 226] on div "Parametric Estimation" at bounding box center [784, 212] width 397 height 26
click at [586, 197] on input "a. Parametric Estimation" at bounding box center [586, 193] width 0 height 8
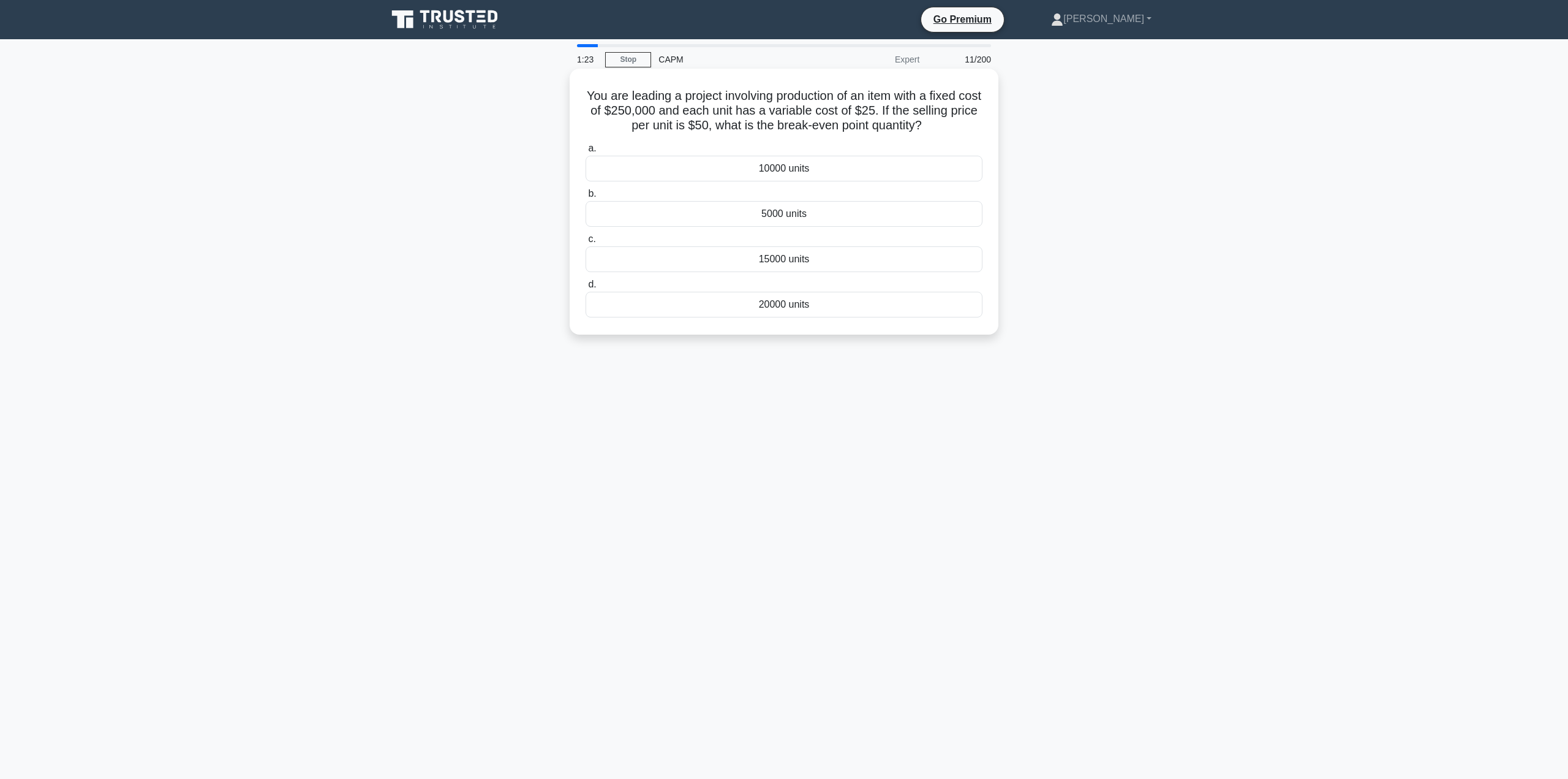
click at [847, 169] on div "10000 units" at bounding box center [784, 169] width 397 height 26
click at [586, 153] on input "a. 10000 units" at bounding box center [586, 148] width 0 height 8
click at [768, 168] on div "Time and Material (T&M)" at bounding box center [784, 169] width 397 height 26
click at [586, 153] on input "a. Time and Material (T&M)" at bounding box center [586, 148] width 0 height 8
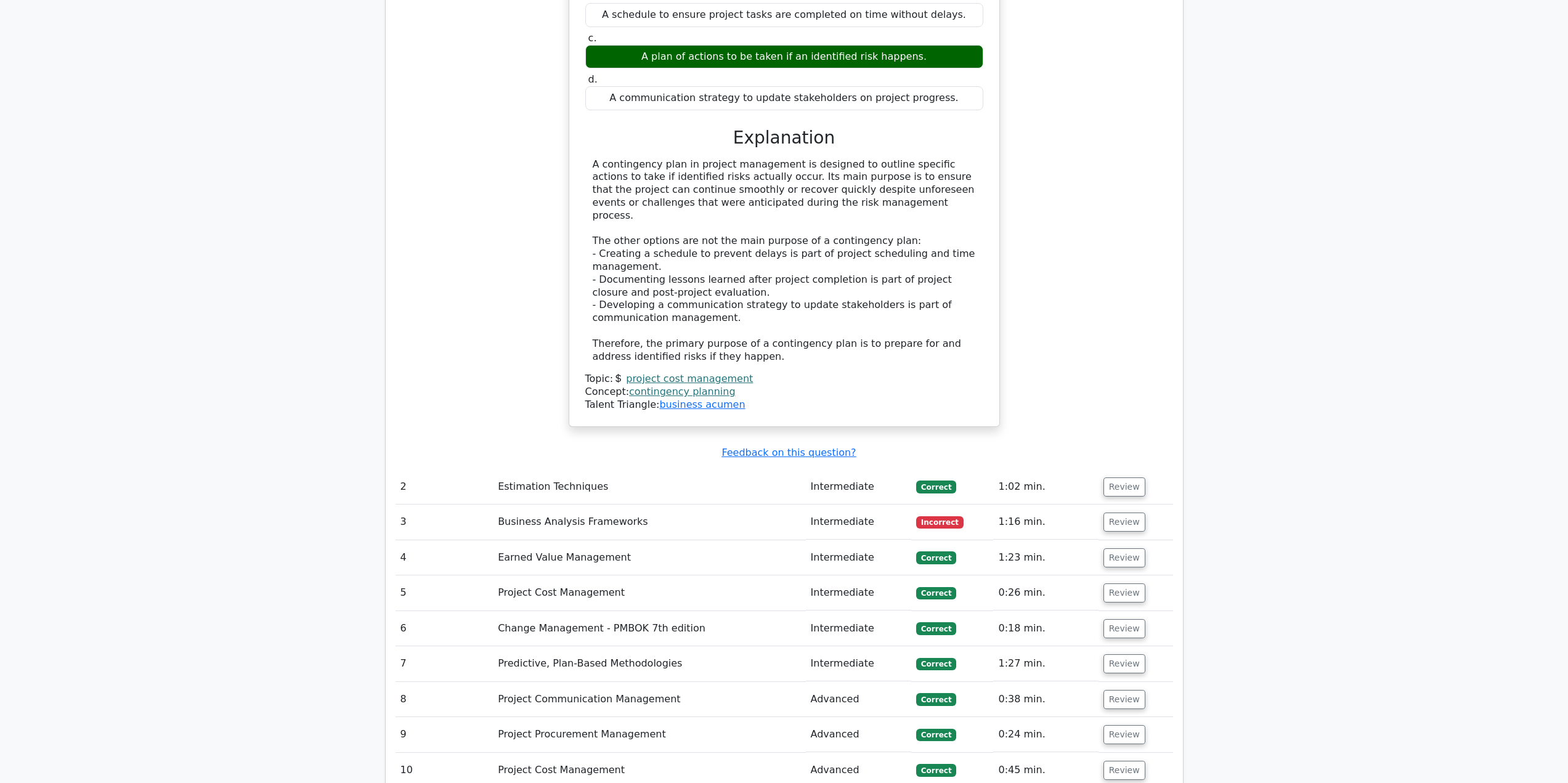
scroll to position [1355, 0]
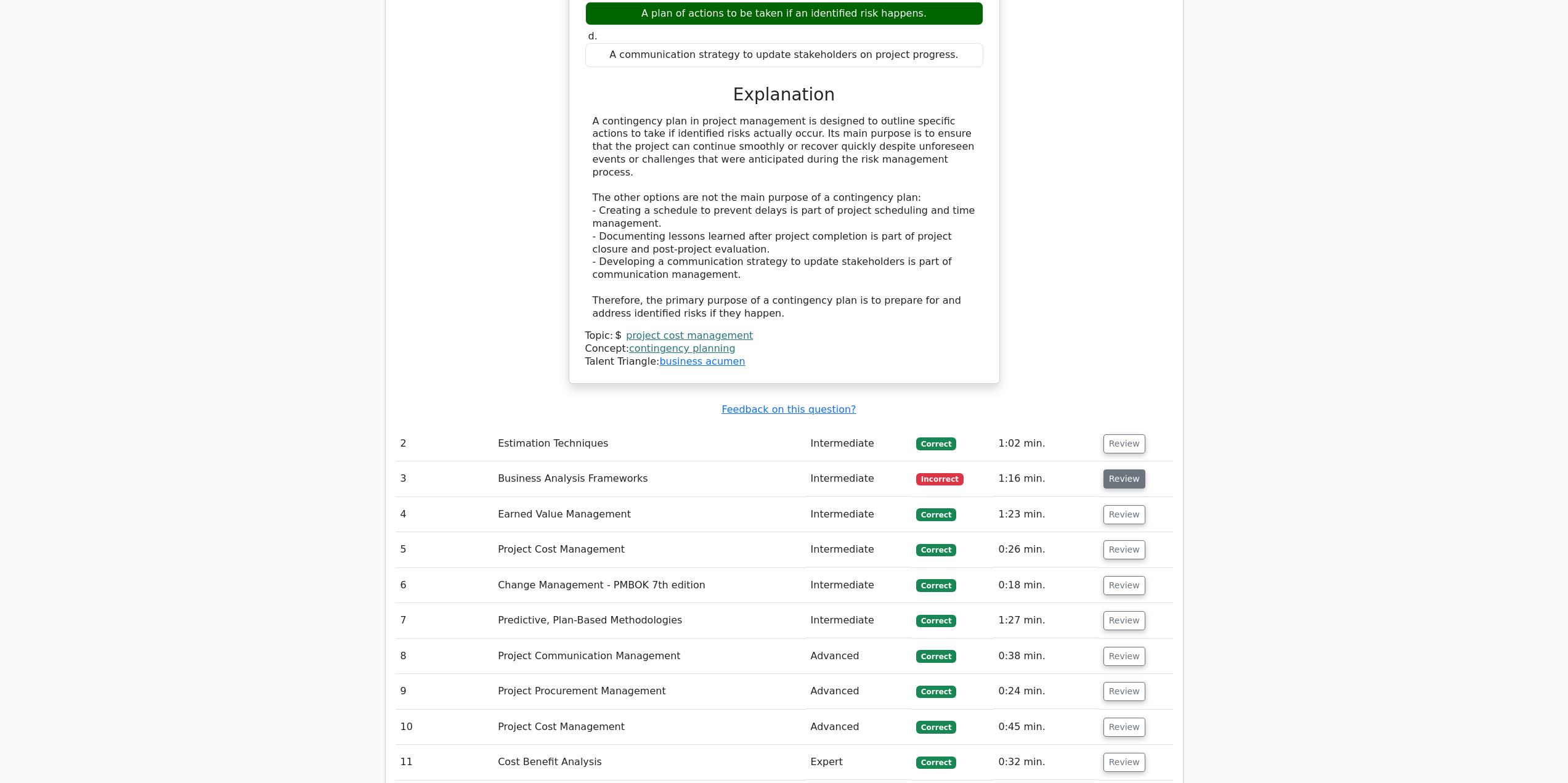
click at [1125, 469] on button "Review" at bounding box center [1125, 479] width 42 height 19
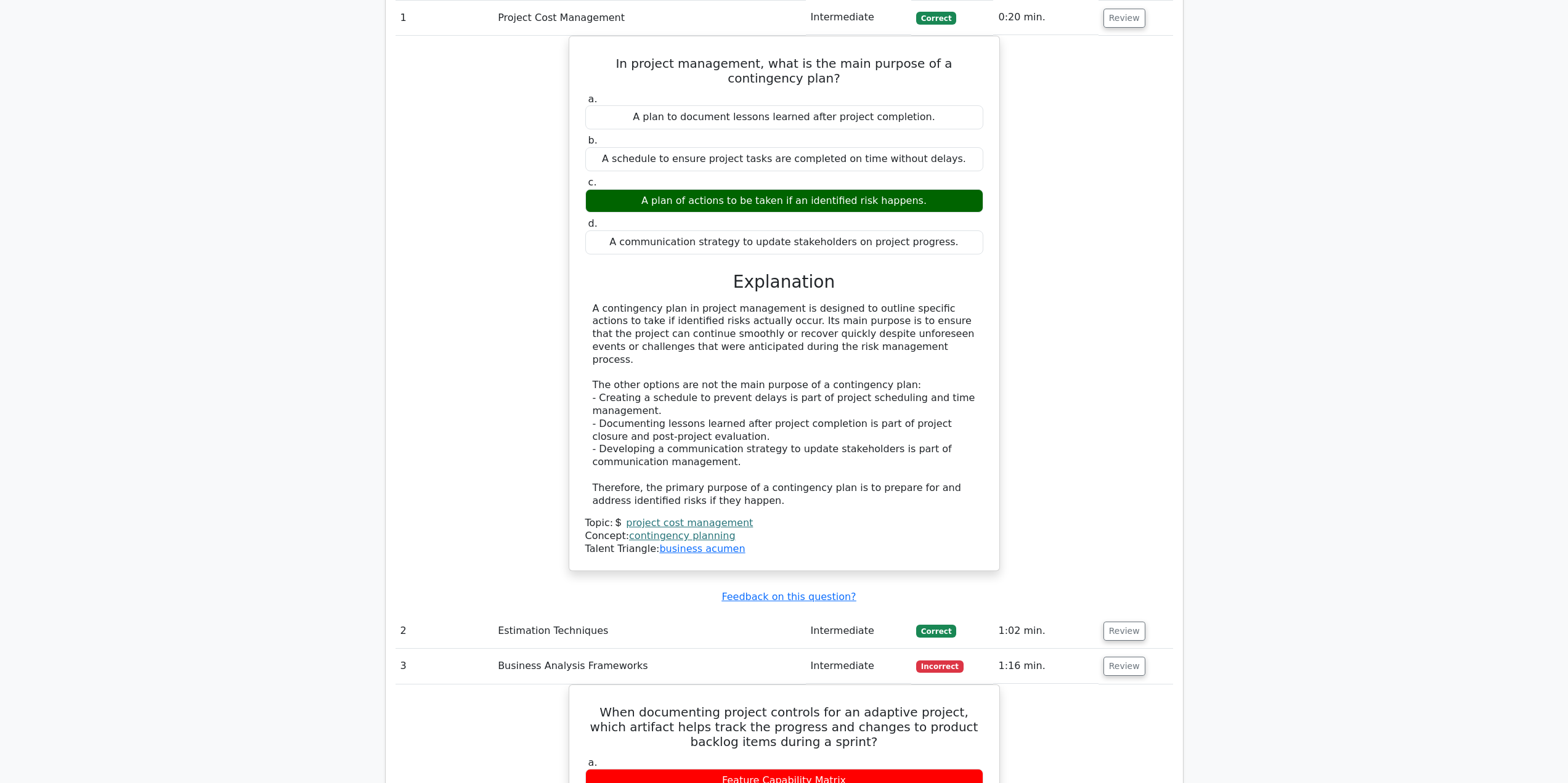
scroll to position [1171, 0]
